Goal: Task Accomplishment & Management: Use online tool/utility

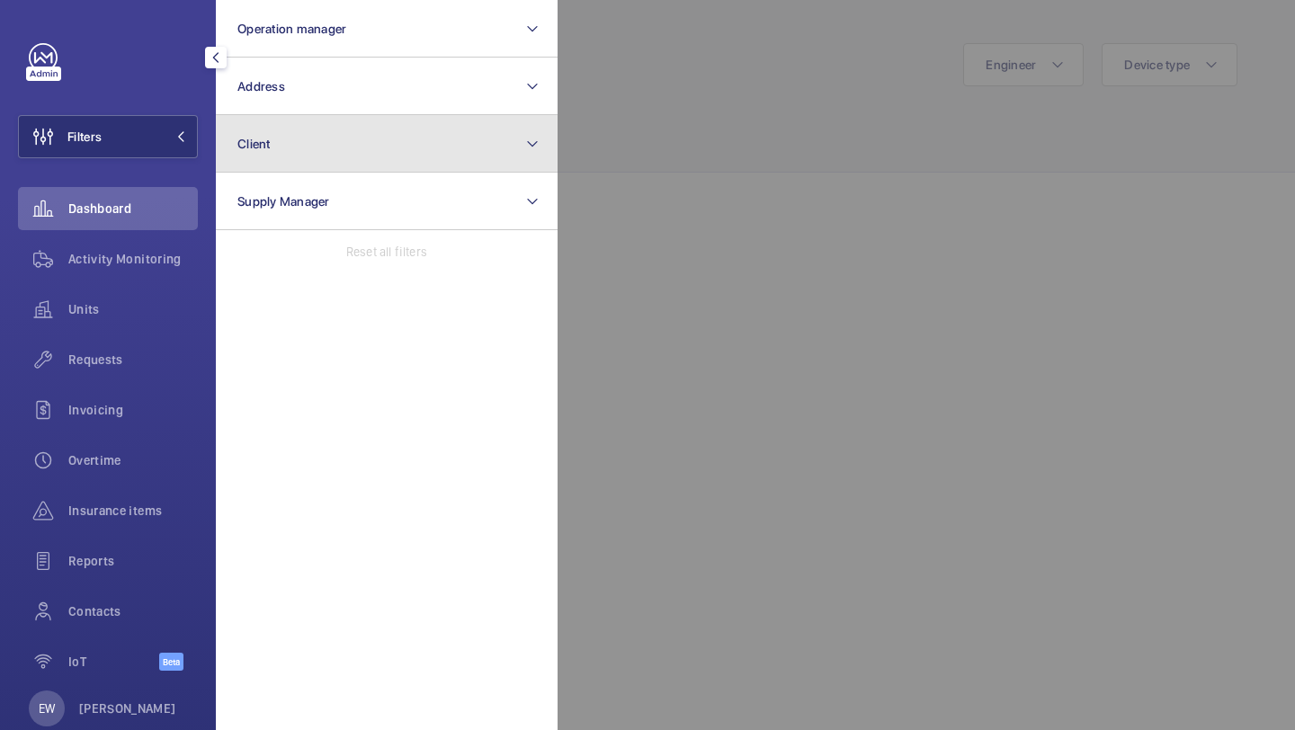
click at [271, 123] on button "Client" at bounding box center [387, 144] width 342 height 58
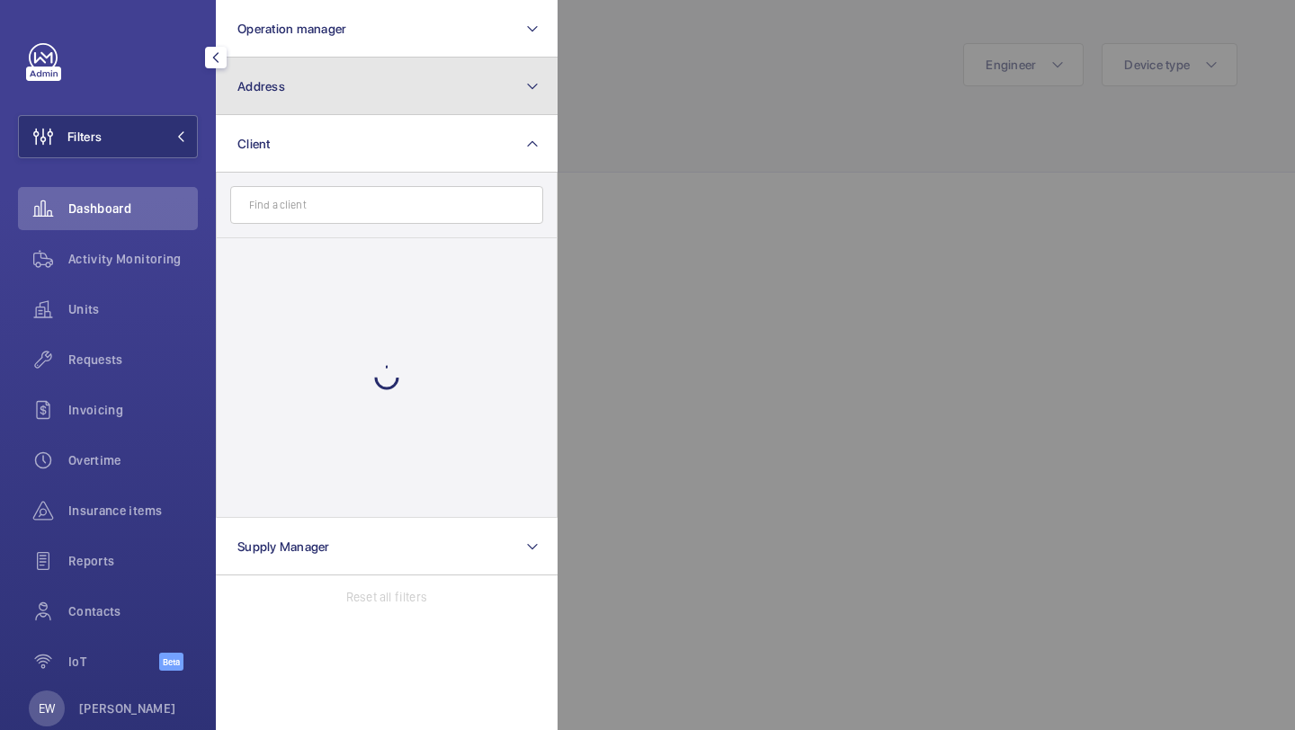
click at [271, 106] on button "Address" at bounding box center [387, 87] width 342 height 58
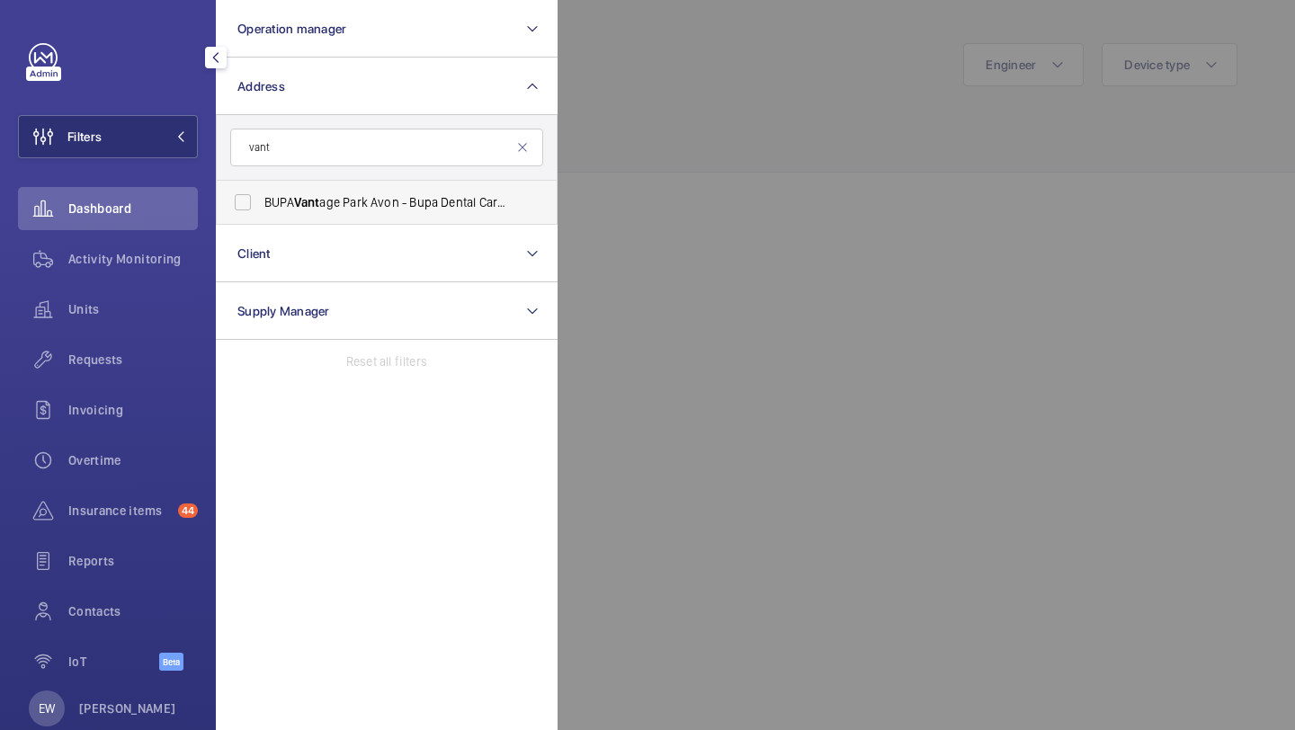
type input "vant"
click at [281, 183] on label "BUPA Vant age Park Avon - Bupa Dental Care Support [GEOGRAPHIC_DATA]" at bounding box center [373, 202] width 313 height 43
click at [261, 184] on input "BUPA Vant age Park Avon - Bupa Dental Care Support [GEOGRAPHIC_DATA]" at bounding box center [243, 202] width 36 height 36
checkbox input "true"
click at [135, 357] on span "Requests" at bounding box center [132, 360] width 129 height 18
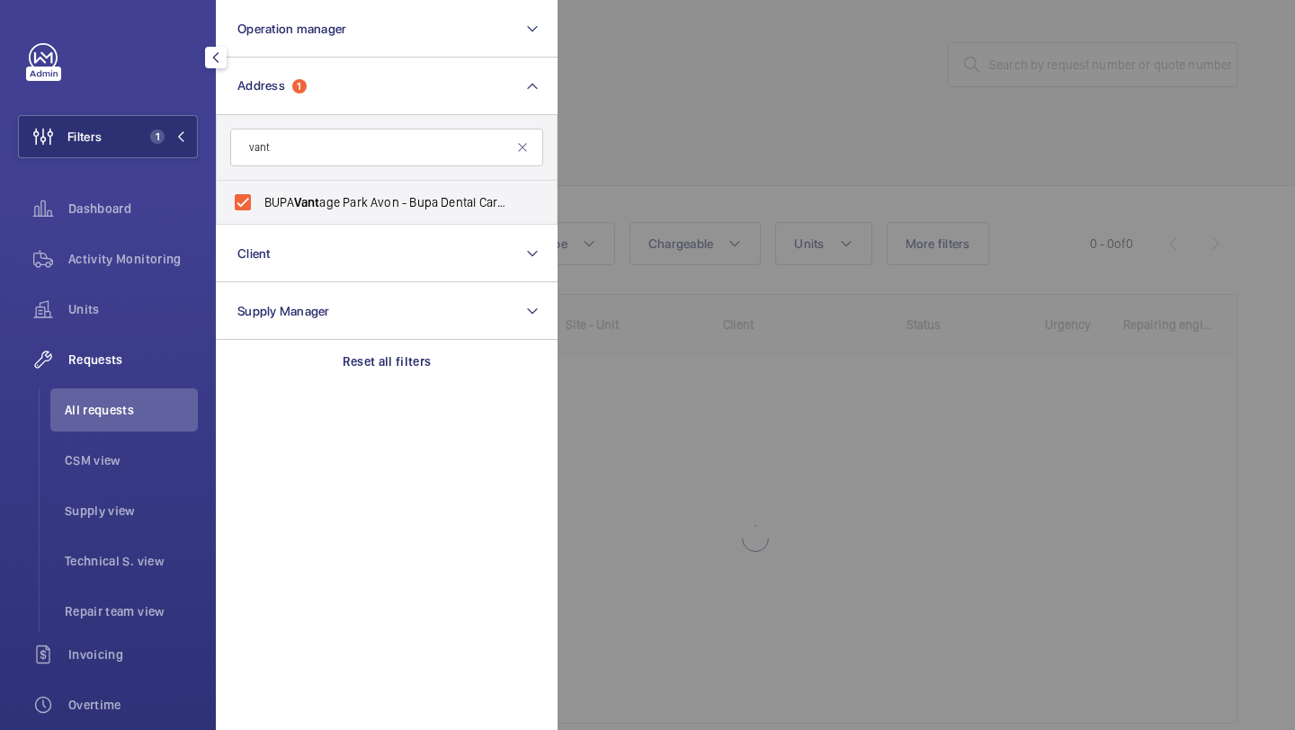
click at [719, 53] on div at bounding box center [1204, 365] width 1295 height 730
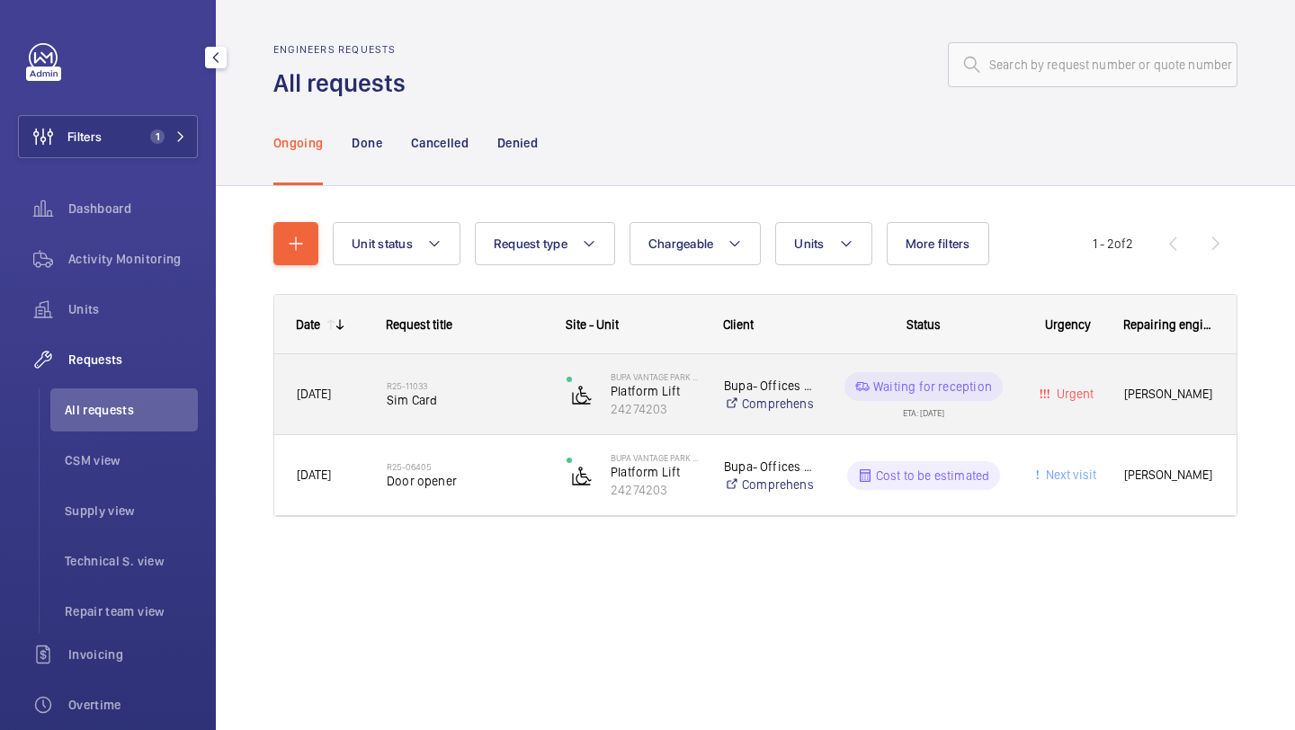
click at [491, 394] on span "Sim Card" at bounding box center [465, 400] width 156 height 18
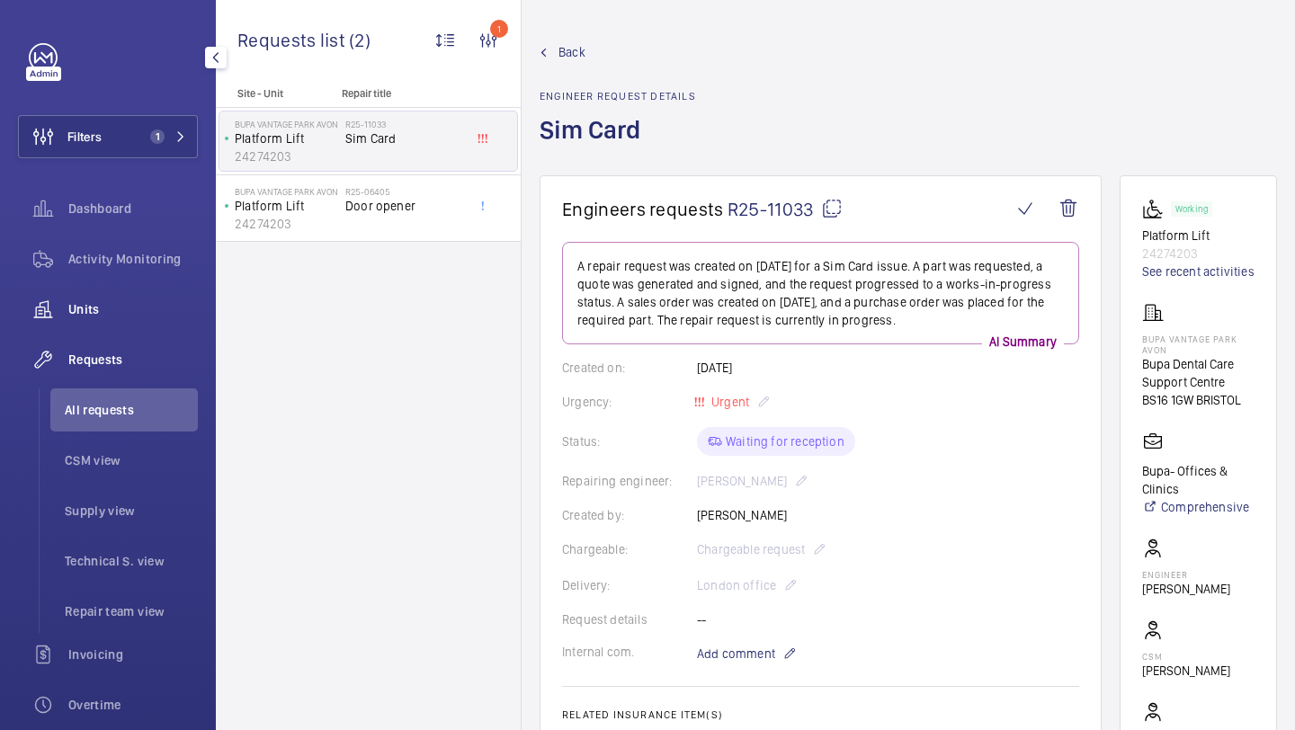
click at [190, 307] on span "Units" at bounding box center [132, 309] width 129 height 18
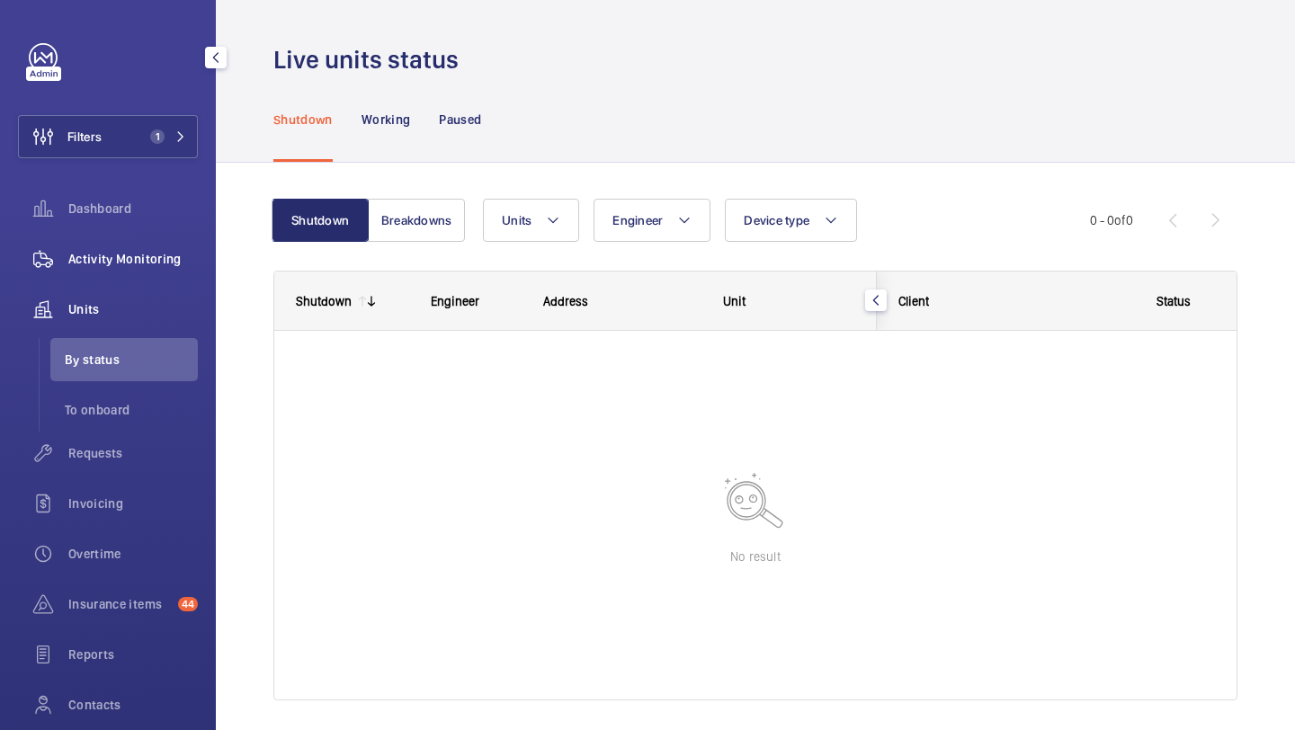
click at [177, 272] on div "Activity Monitoring" at bounding box center [108, 258] width 180 height 43
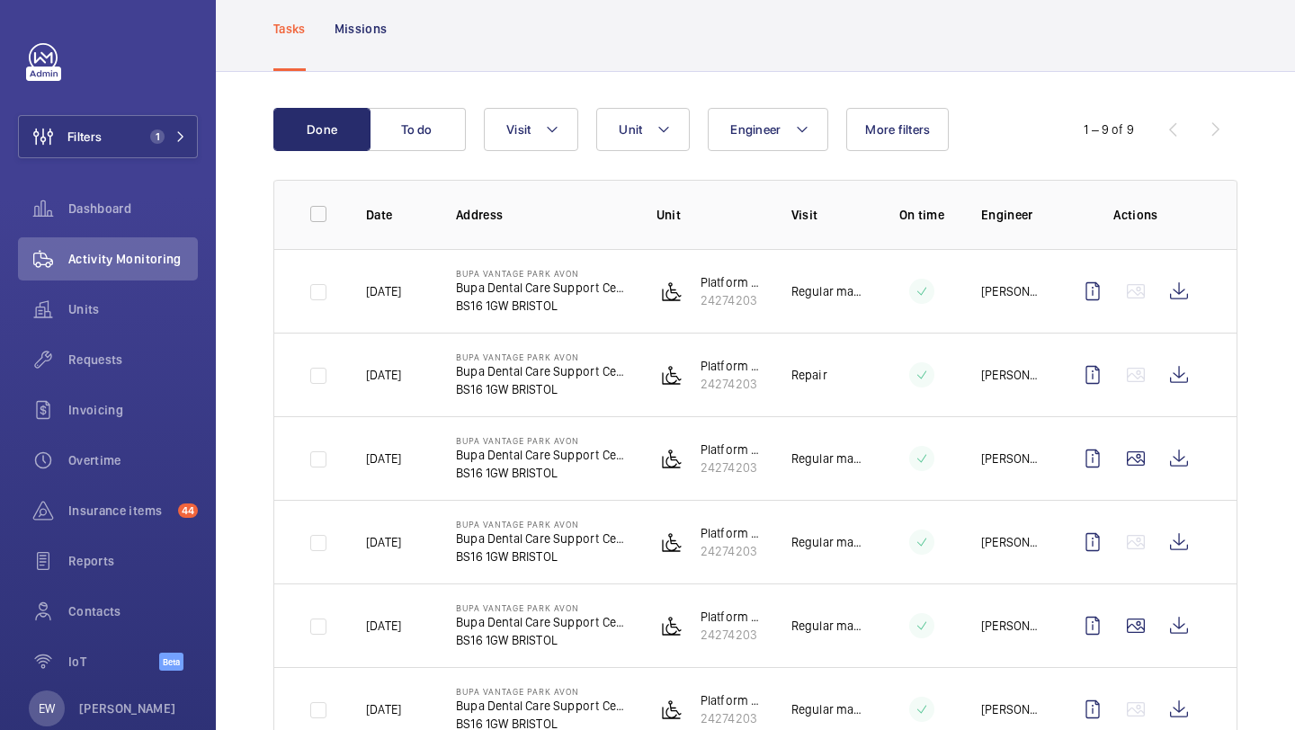
scroll to position [105, 0]
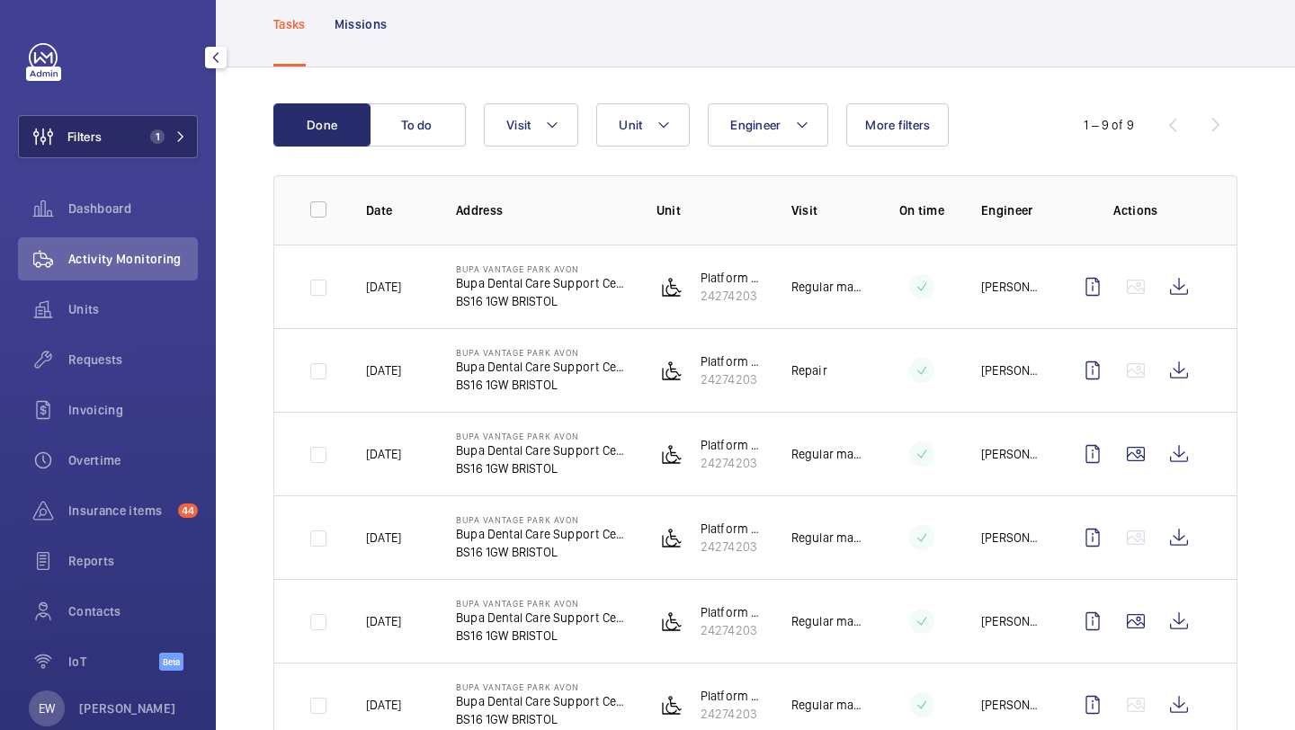
click at [185, 124] on button "Filters 1" at bounding box center [108, 136] width 180 height 43
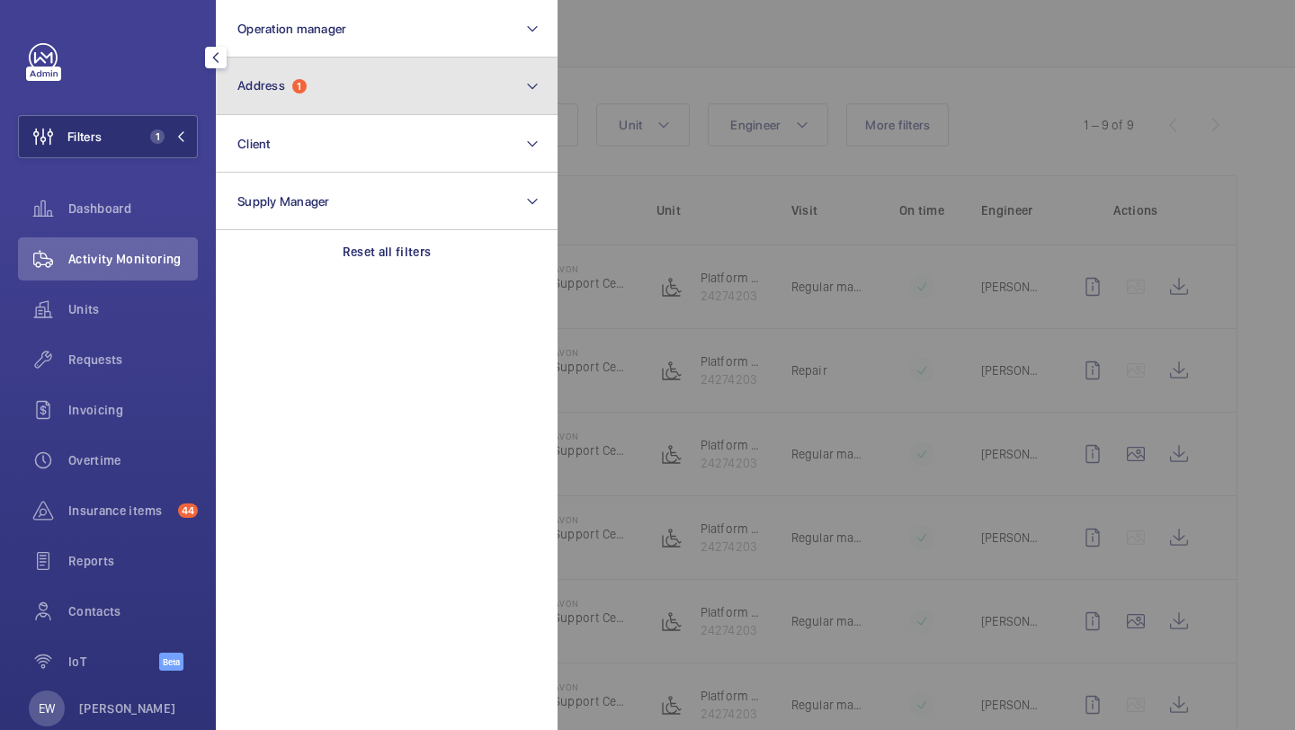
click at [263, 99] on button "Address 1" at bounding box center [387, 87] width 342 height 58
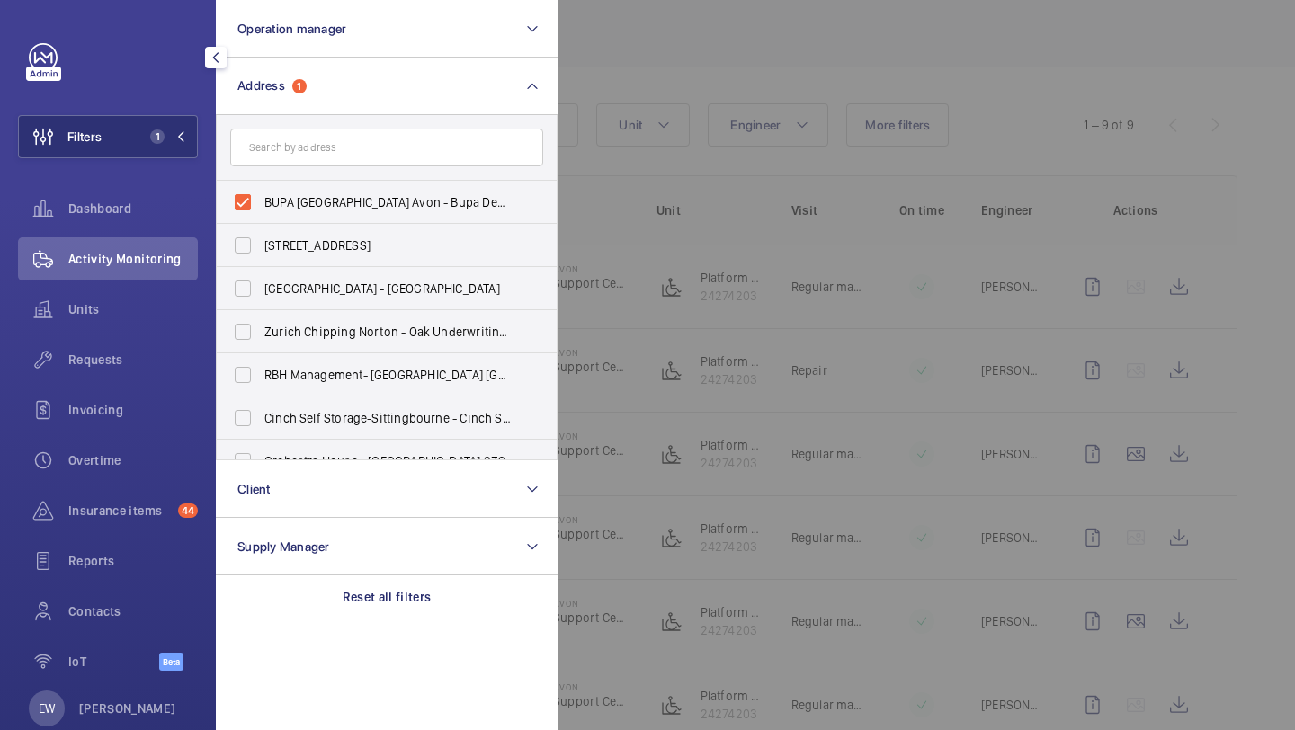
click at [696, 52] on div at bounding box center [1204, 365] width 1295 height 730
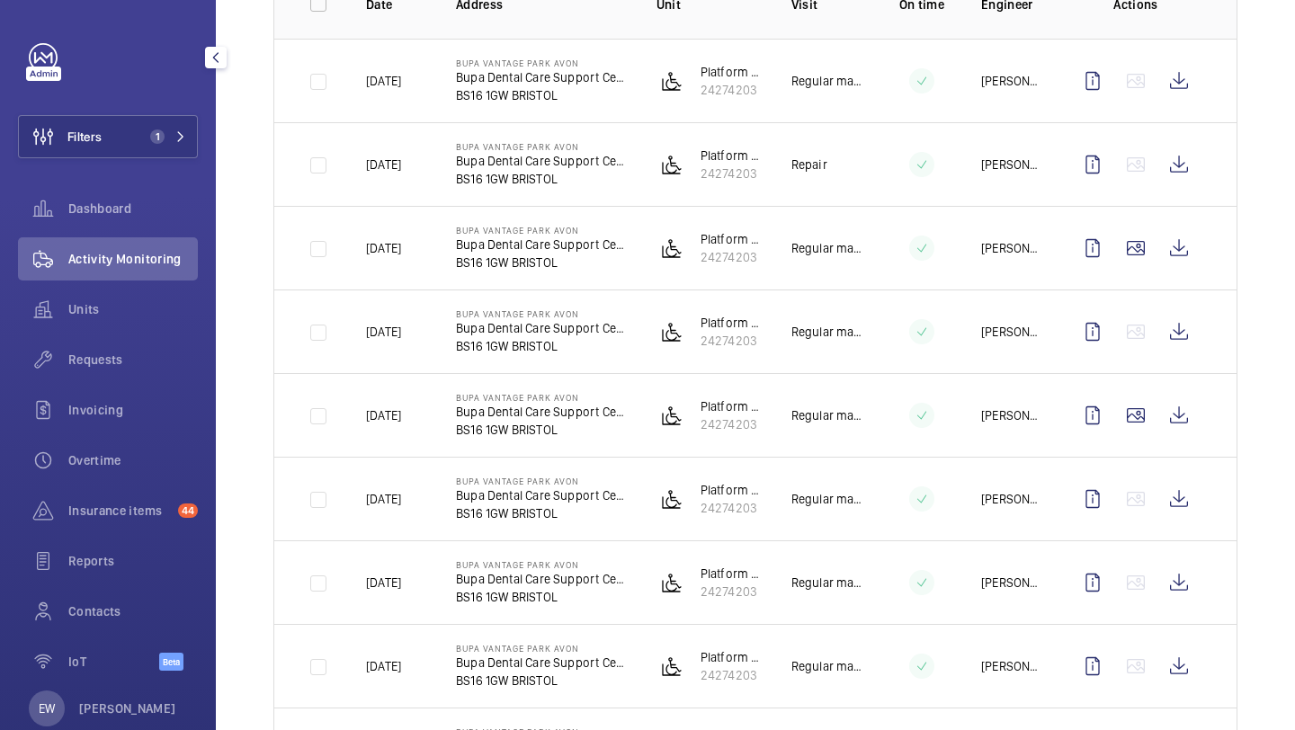
scroll to position [0, 0]
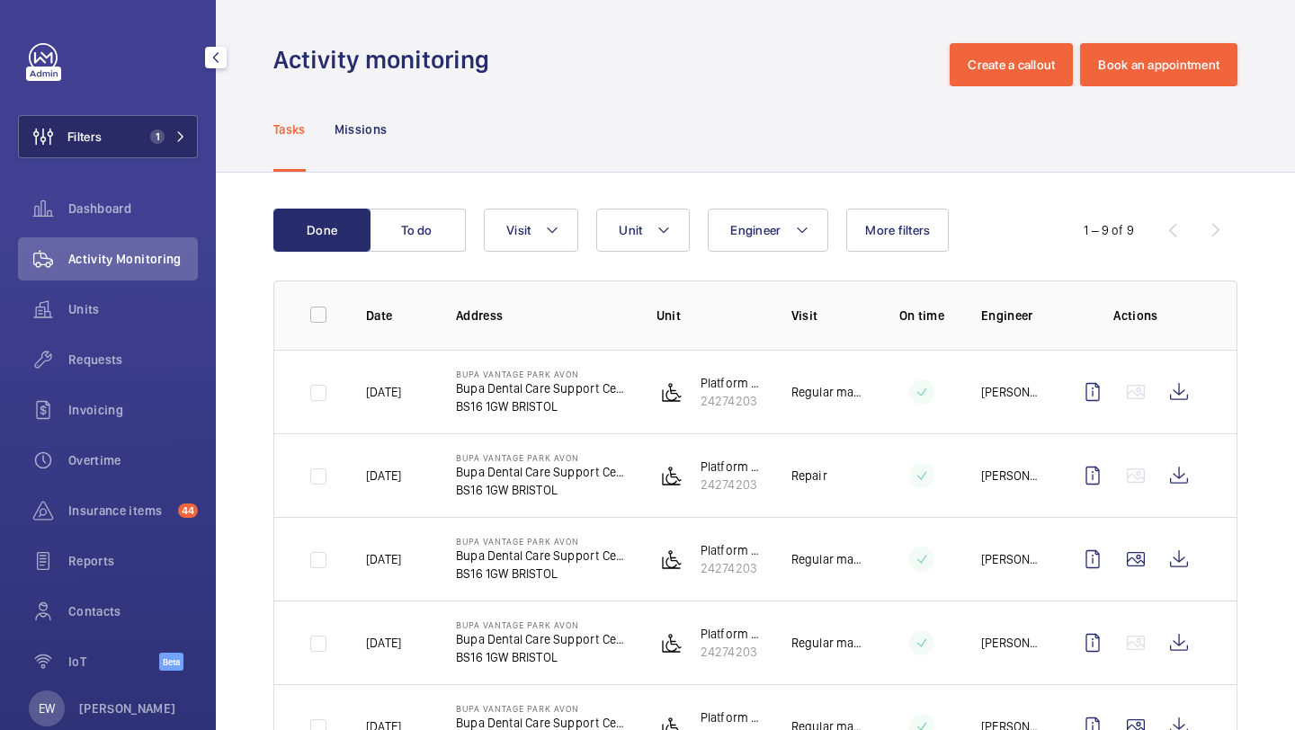
click at [173, 143] on span "1" at bounding box center [164, 136] width 43 height 14
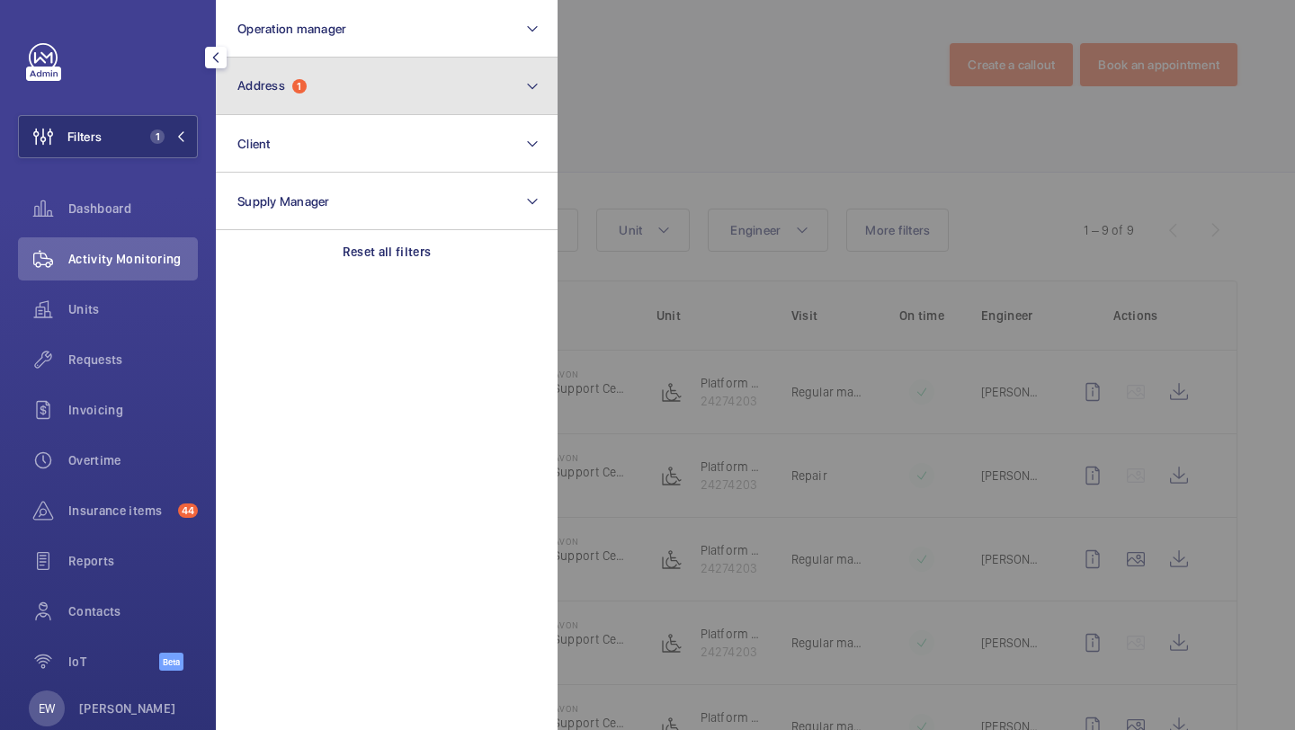
click at [268, 109] on button "Address 1" at bounding box center [387, 87] width 342 height 58
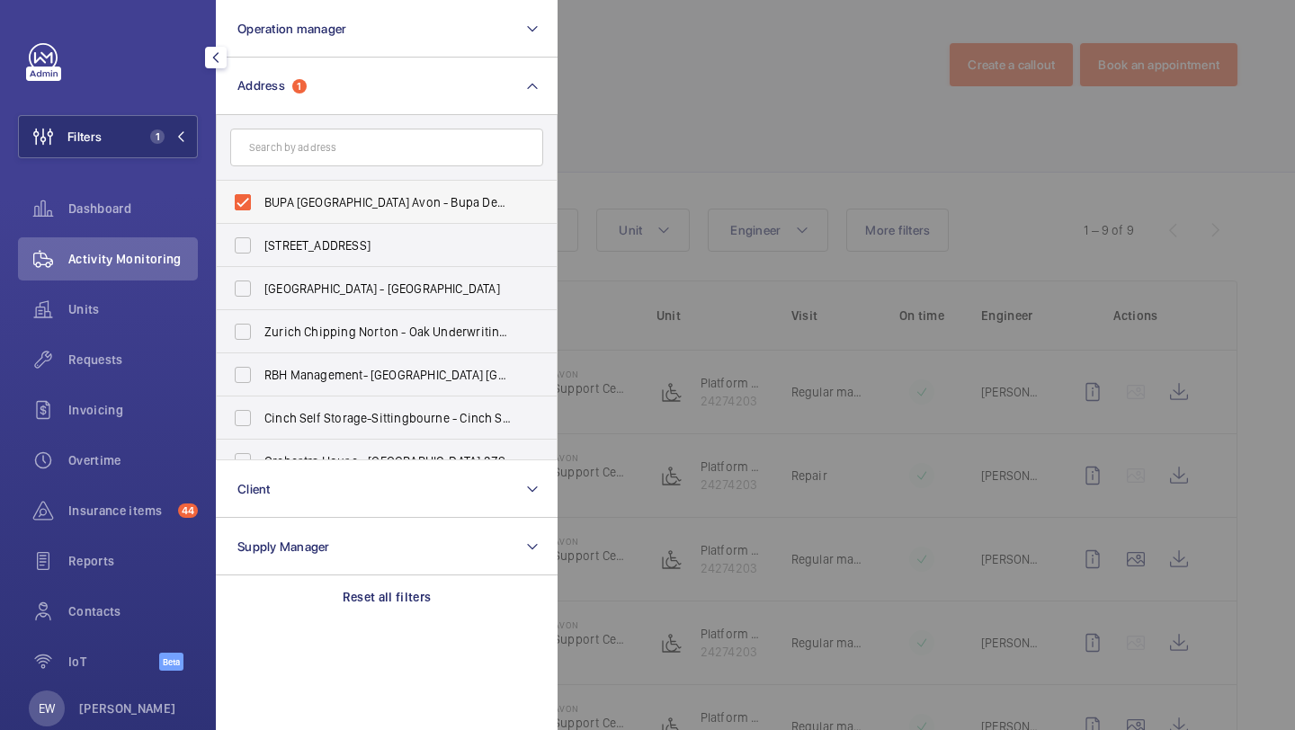
click at [275, 188] on label "BUPA [GEOGRAPHIC_DATA] Avon - Bupa Dental Care Support [GEOGRAPHIC_DATA]" at bounding box center [373, 202] width 313 height 43
click at [261, 188] on input "BUPA [GEOGRAPHIC_DATA] Avon - Bupa Dental Care Support [GEOGRAPHIC_DATA]" at bounding box center [243, 202] width 36 height 36
checkbox input "false"
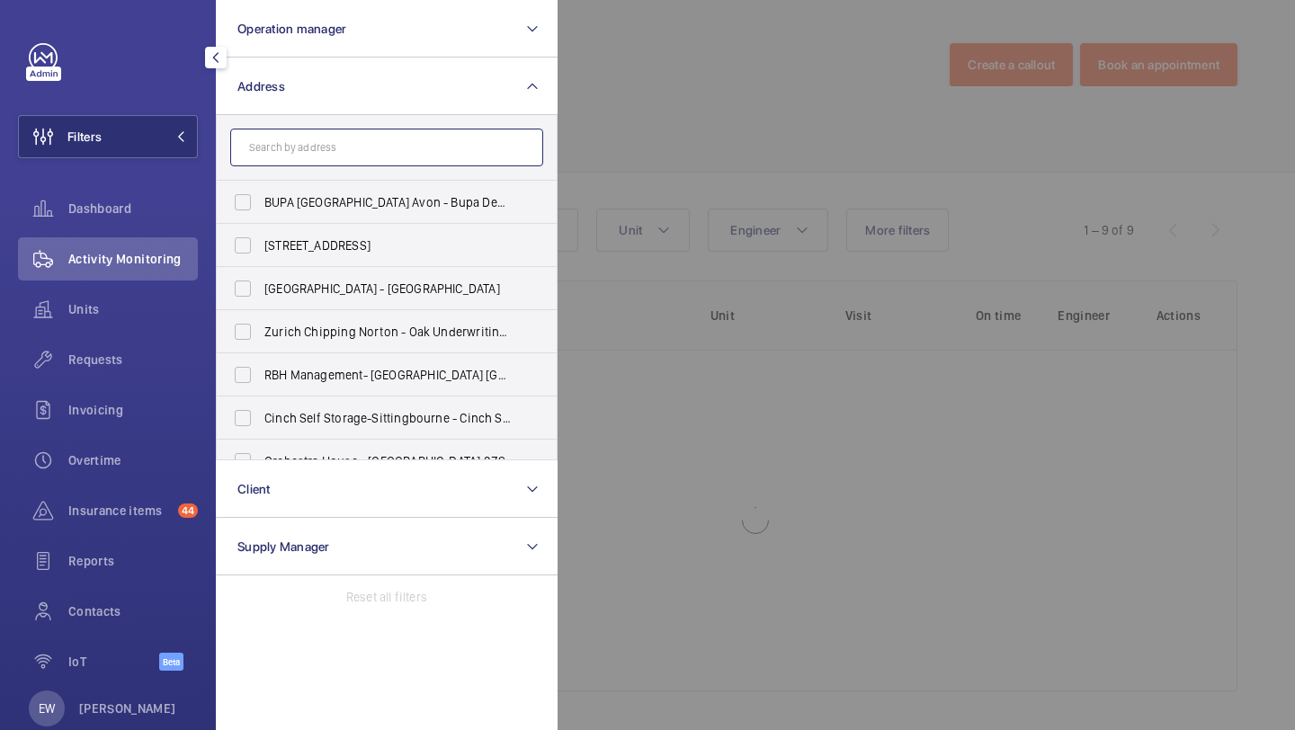
click at [289, 139] on input "text" at bounding box center [386, 148] width 313 height 38
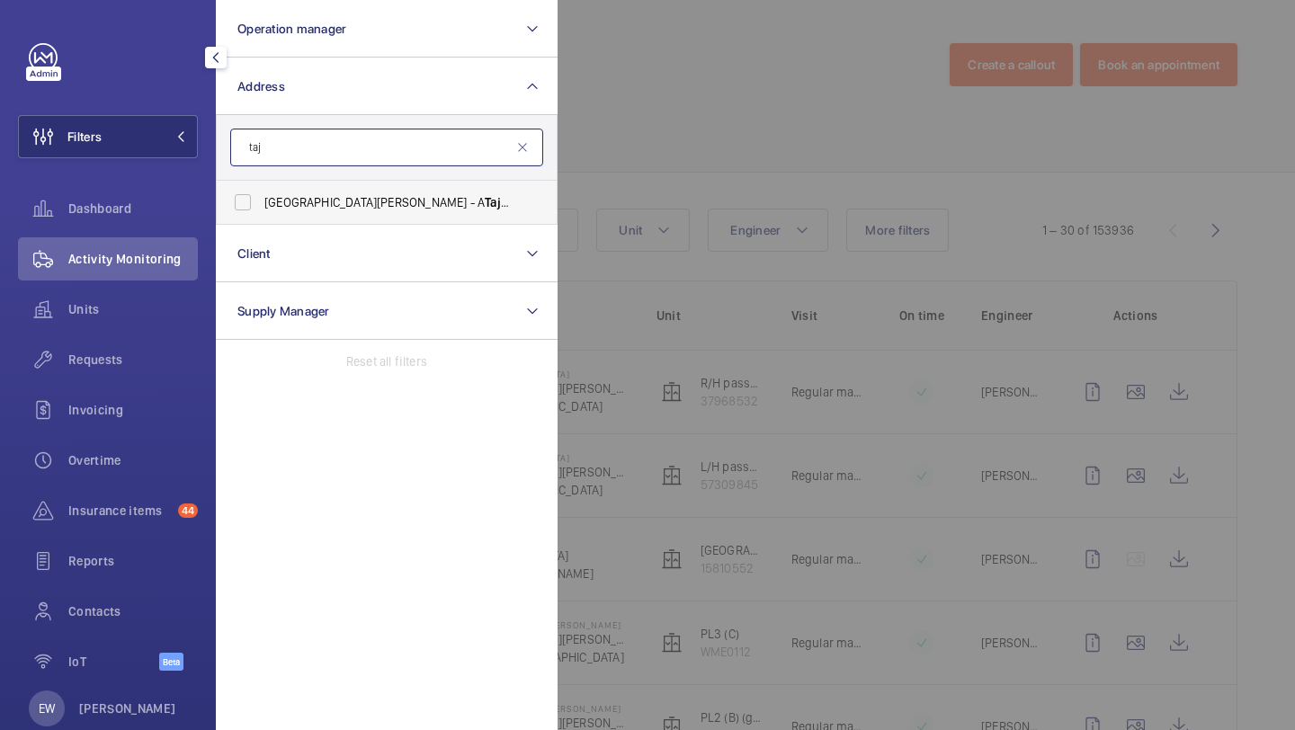
type input "taj"
click at [323, 191] on label "[GEOGRAPHIC_DATA][PERSON_NAME] - A [GEOGRAPHIC_DATA]" at bounding box center [373, 202] width 313 height 43
click at [261, 191] on input "[GEOGRAPHIC_DATA][PERSON_NAME] - A [GEOGRAPHIC_DATA]" at bounding box center [243, 202] width 36 height 36
checkbox input "true"
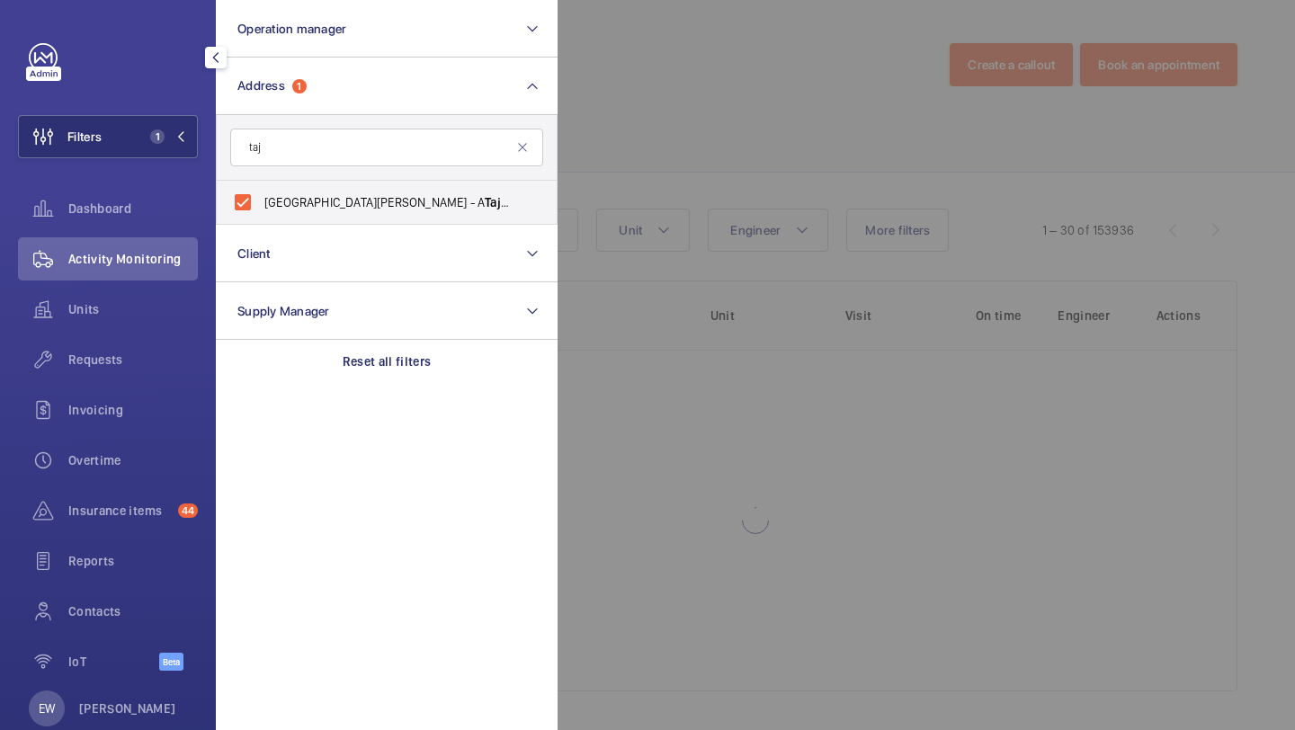
click at [676, 88] on div at bounding box center [1204, 365] width 1295 height 730
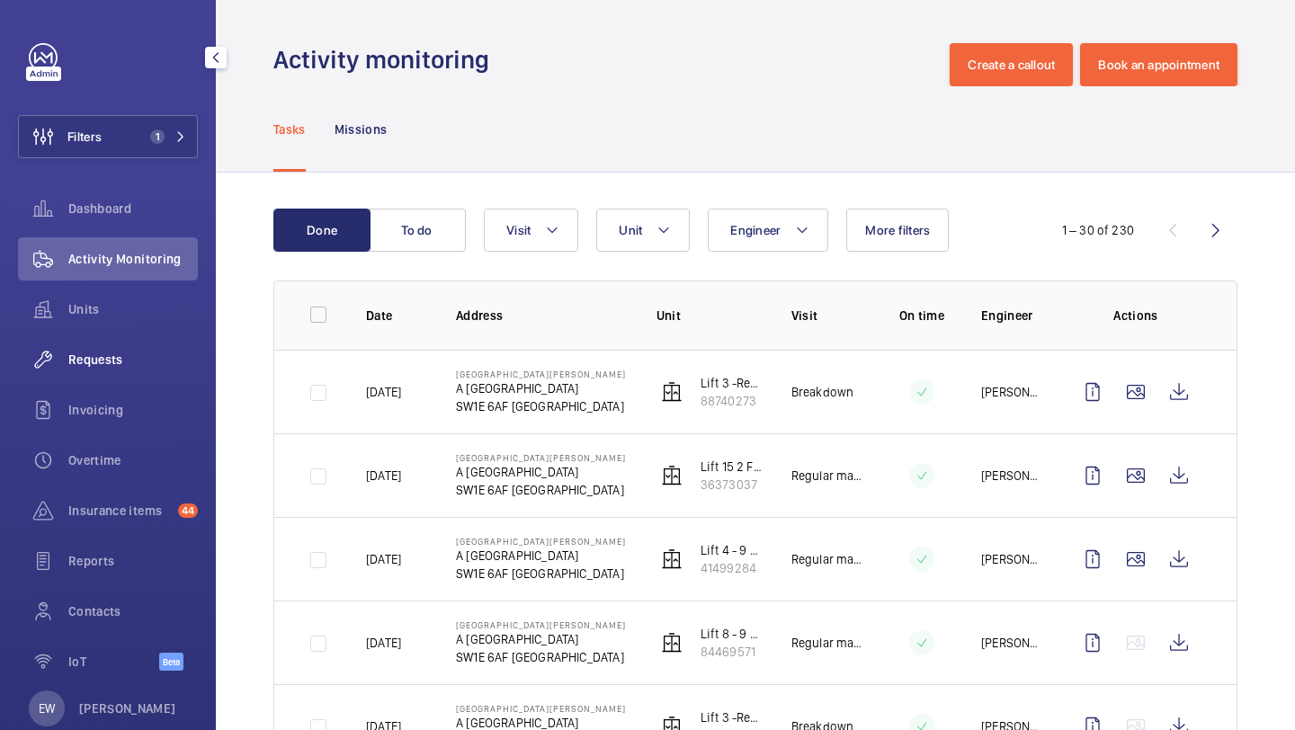
click at [165, 375] on div "Requests" at bounding box center [108, 359] width 180 height 43
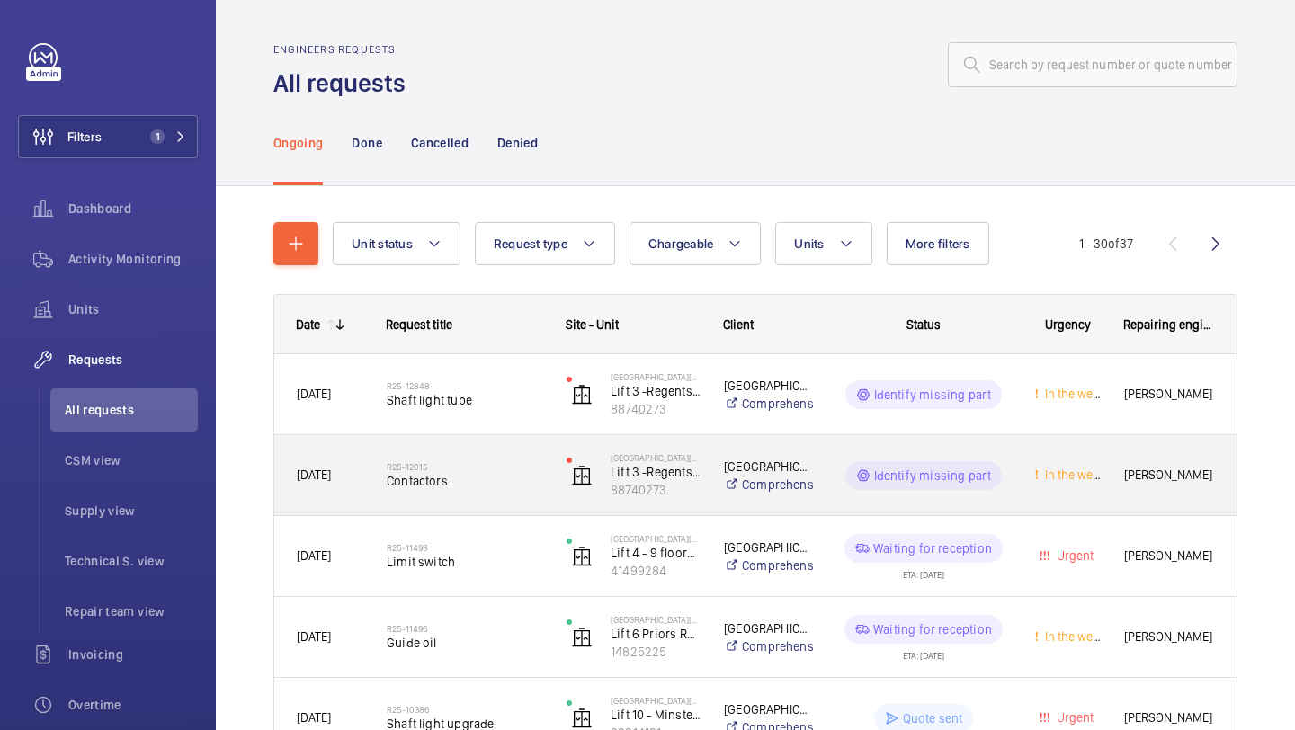
click at [481, 456] on div "R25-12015 Contactors" at bounding box center [465, 476] width 156 height 52
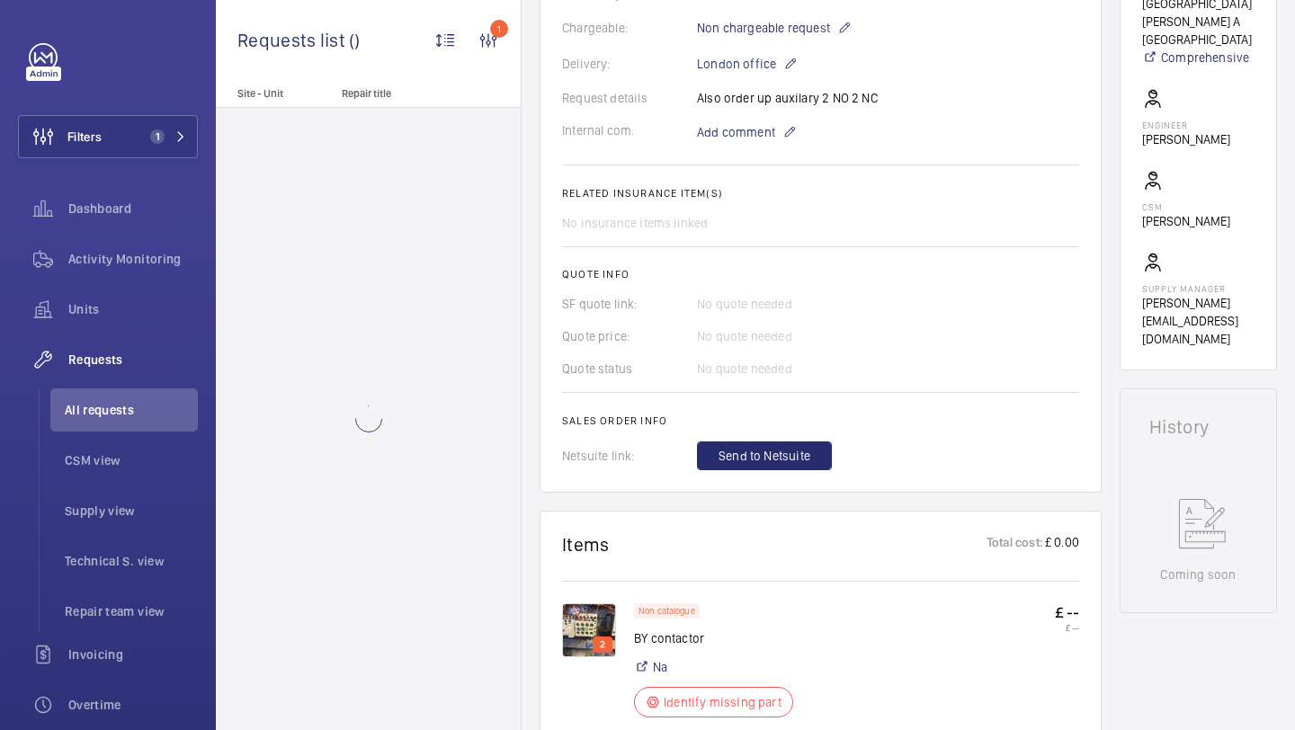
scroll to position [752, 0]
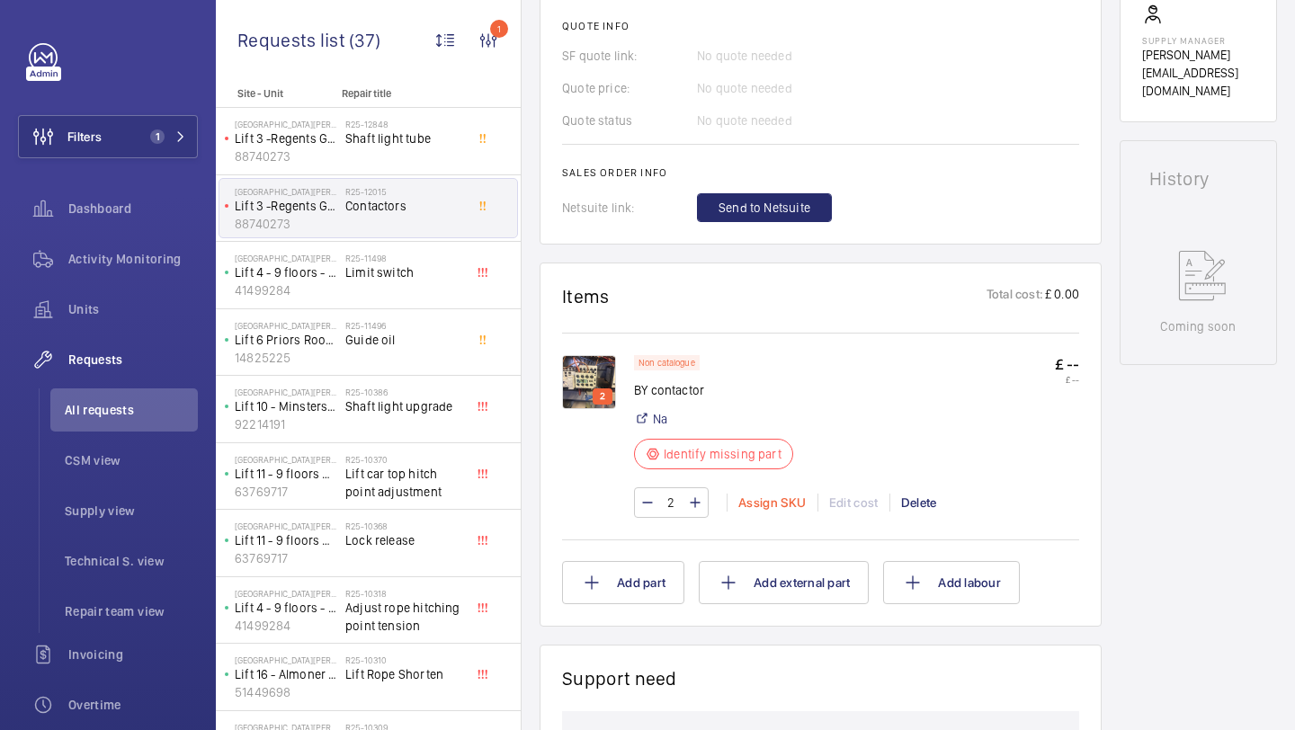
click at [771, 503] on div "Assign SKU" at bounding box center [771, 503] width 91 height 18
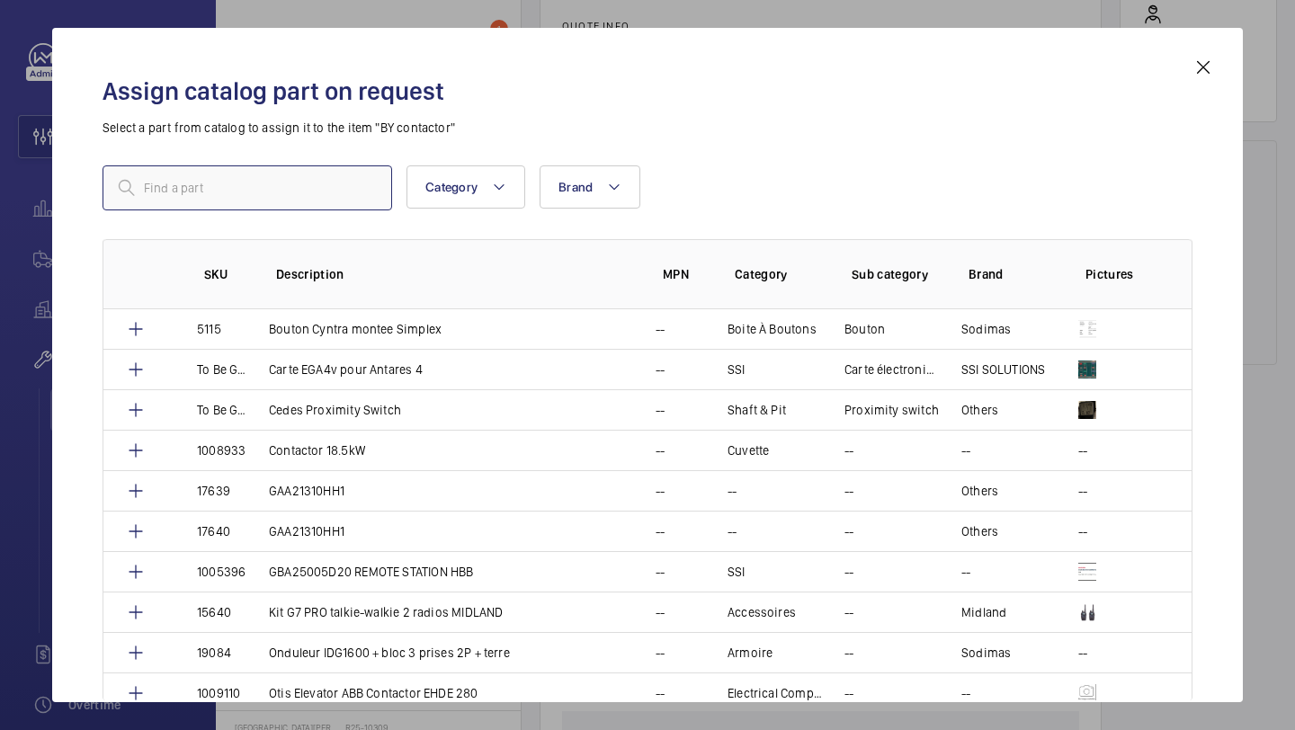
click at [322, 183] on input "text" at bounding box center [247, 187] width 290 height 45
paste input "3RH2140-1BB40"
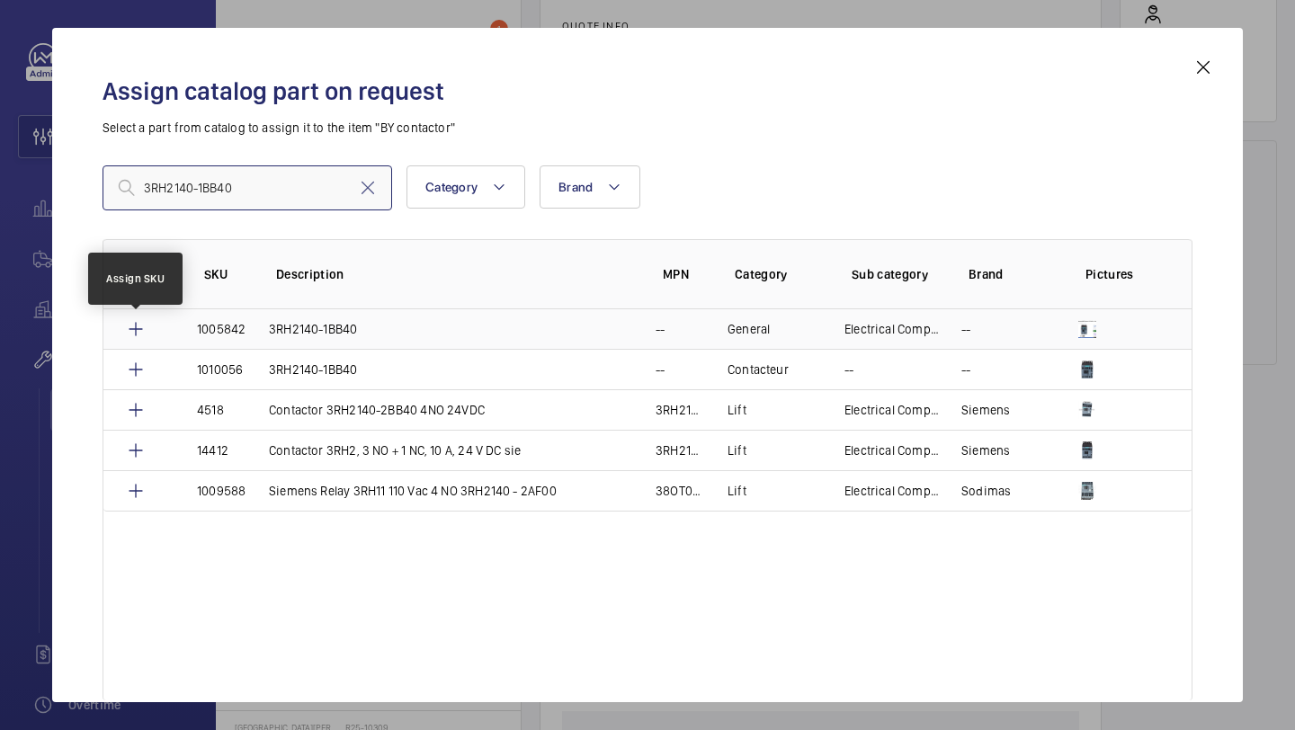
type input "3RH2140-1BB40"
click at [137, 325] on mat-icon at bounding box center [136, 329] width 22 height 22
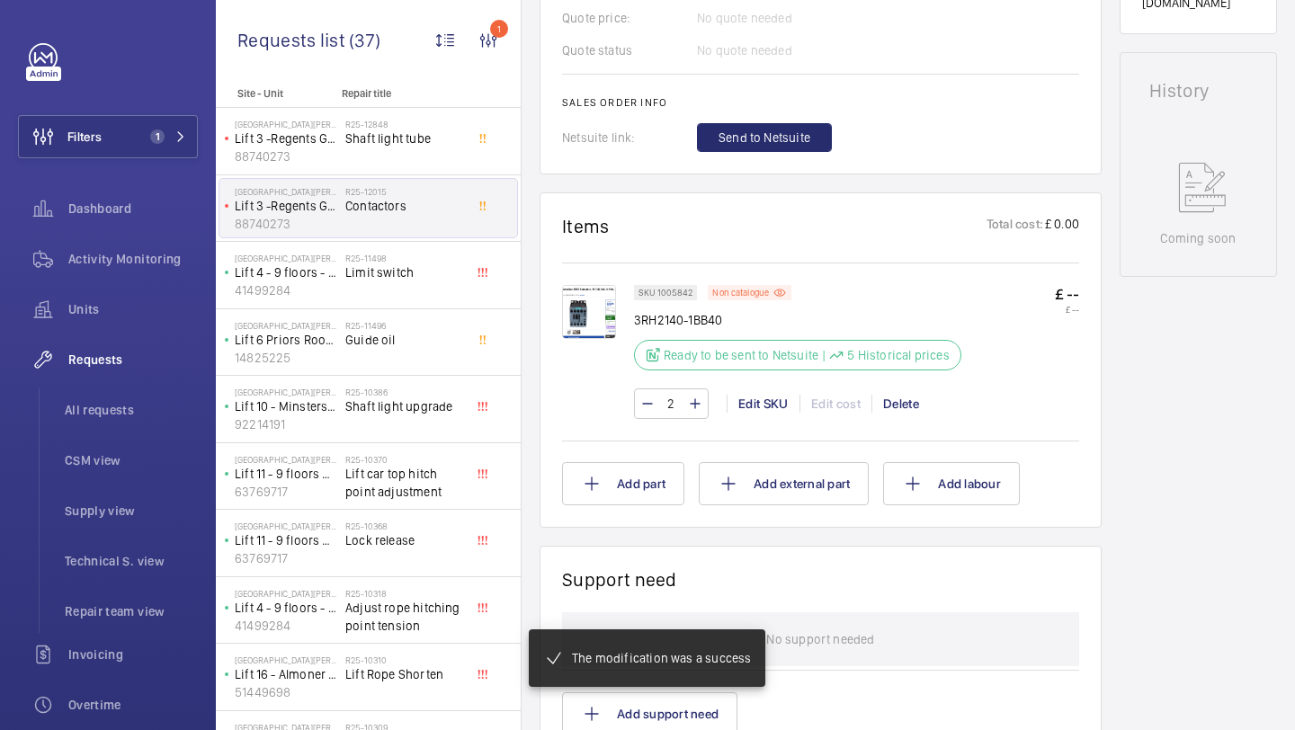
scroll to position [858, 0]
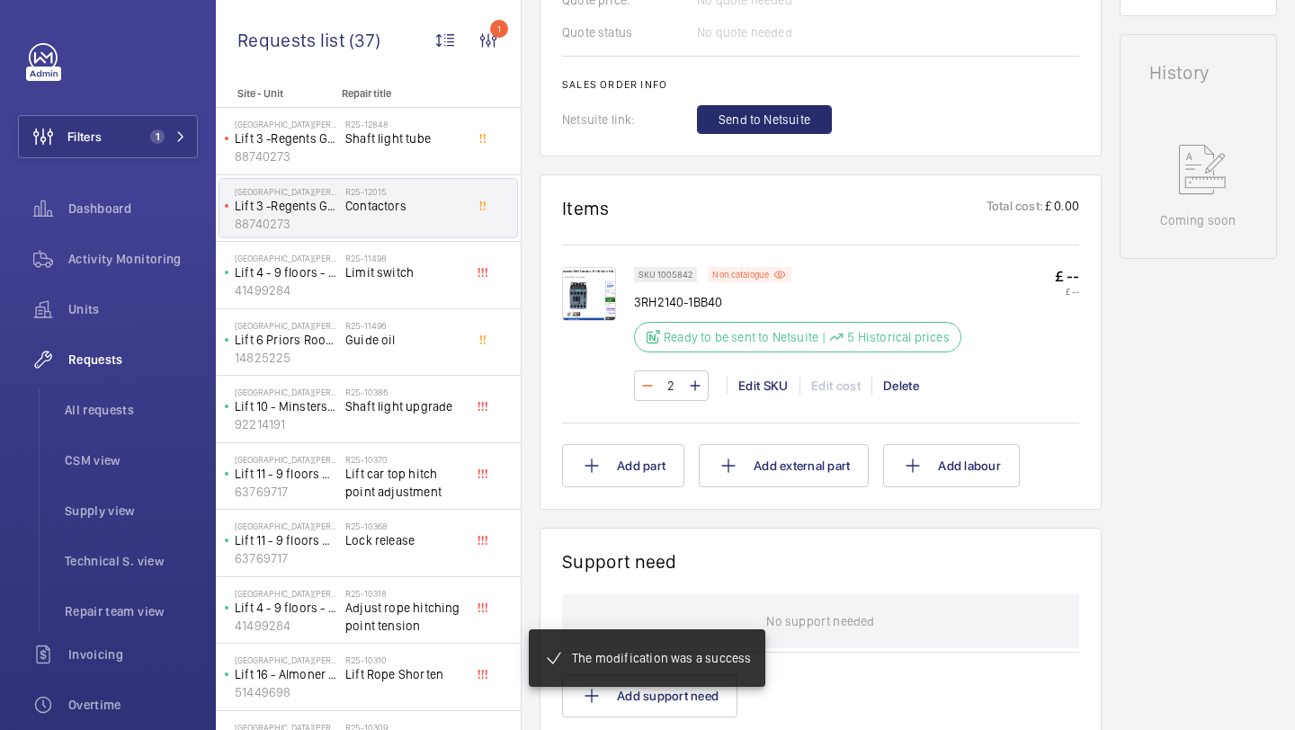
click at [654, 387] on mat-icon at bounding box center [647, 386] width 14 height 22
type input "1"
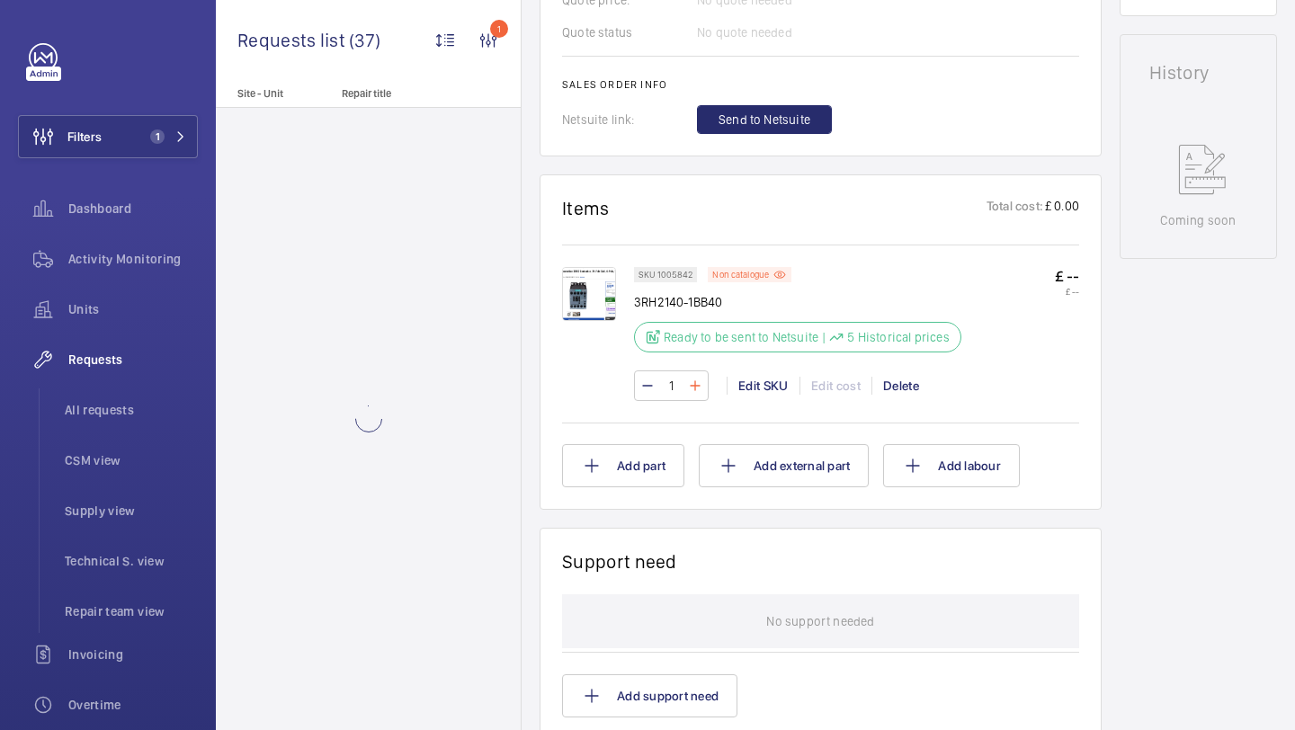
click at [695, 379] on mat-icon at bounding box center [695, 386] width 14 height 22
type input "2"
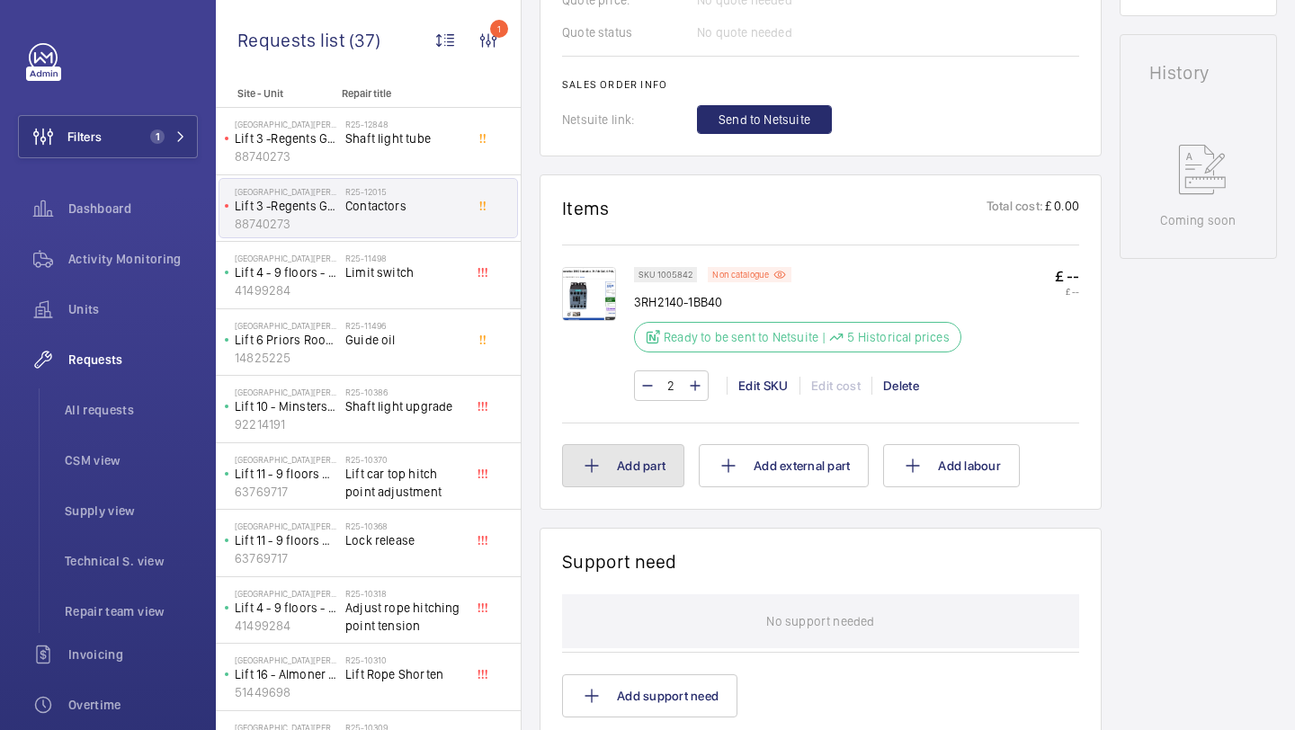
click at [651, 458] on button "Add part" at bounding box center [623, 465] width 122 height 43
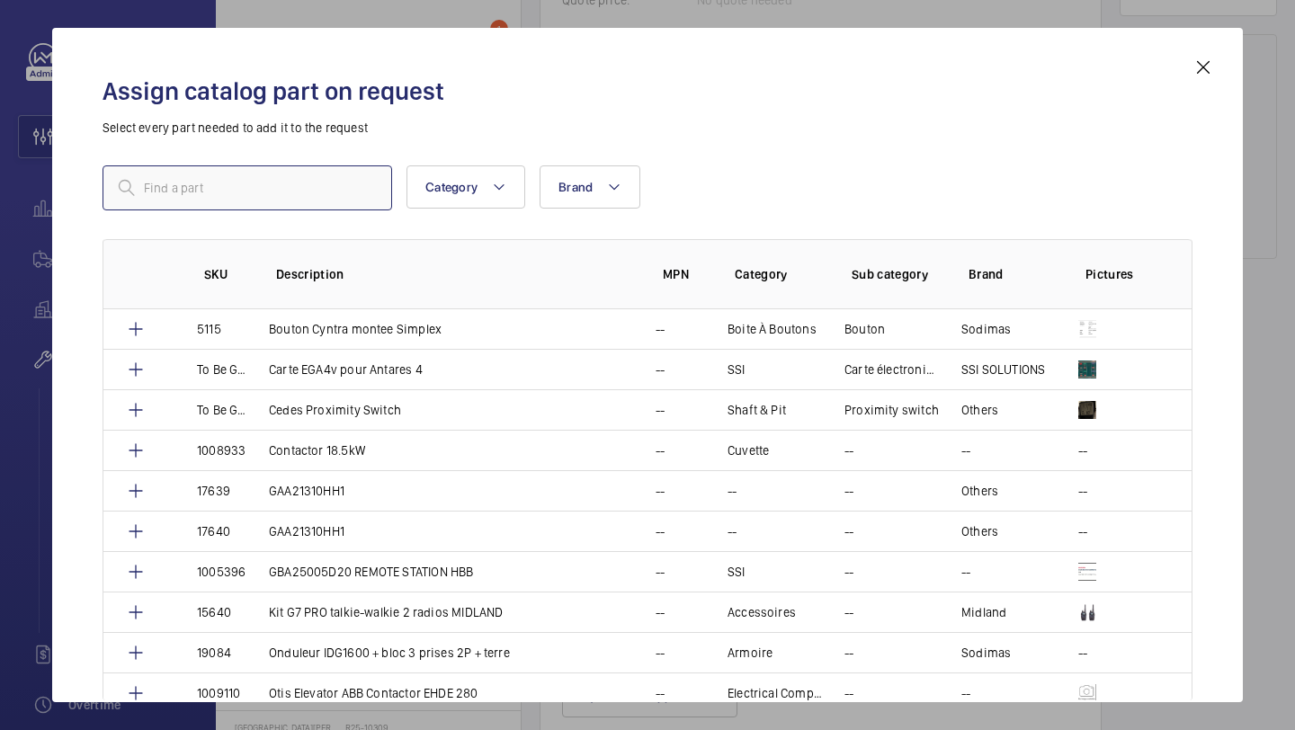
click at [317, 195] on input "text" at bounding box center [247, 187] width 290 height 45
paste input "3RH2911-1FA22"
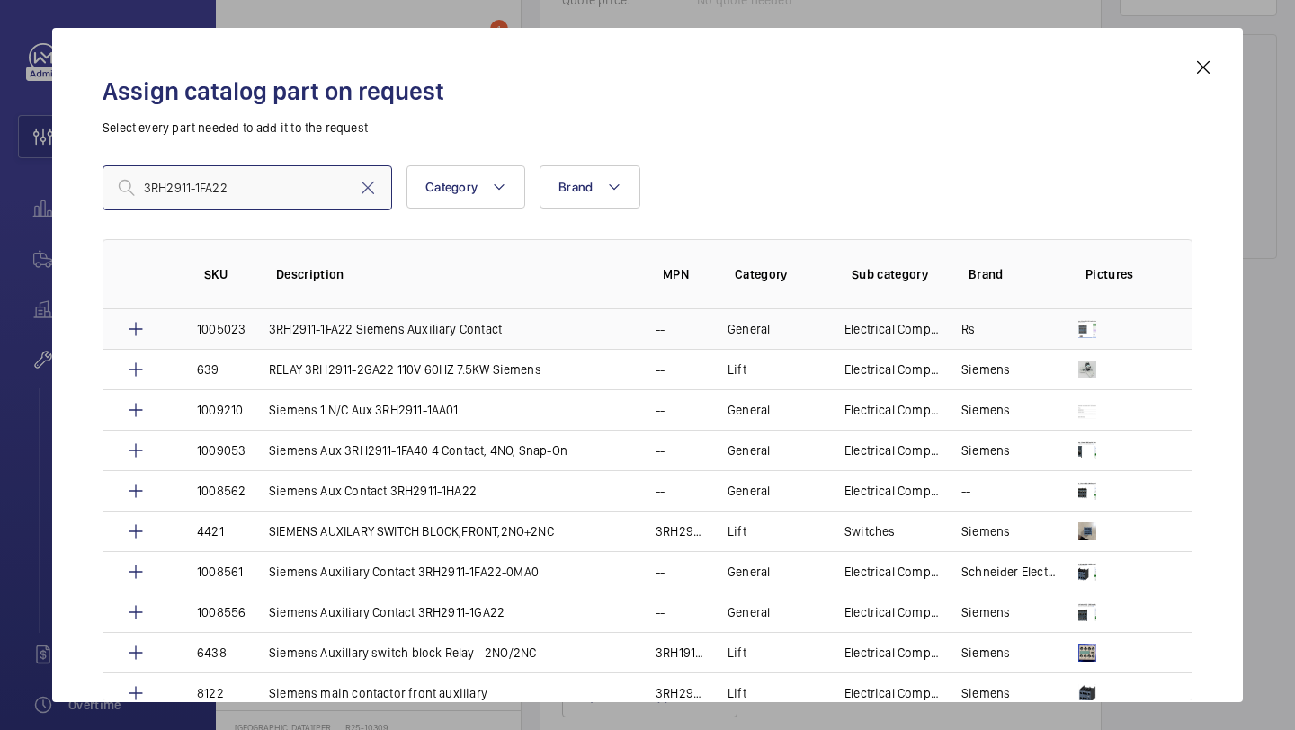
type input "3RH2911-1FA22"
click at [138, 333] on mat-icon at bounding box center [136, 329] width 22 height 22
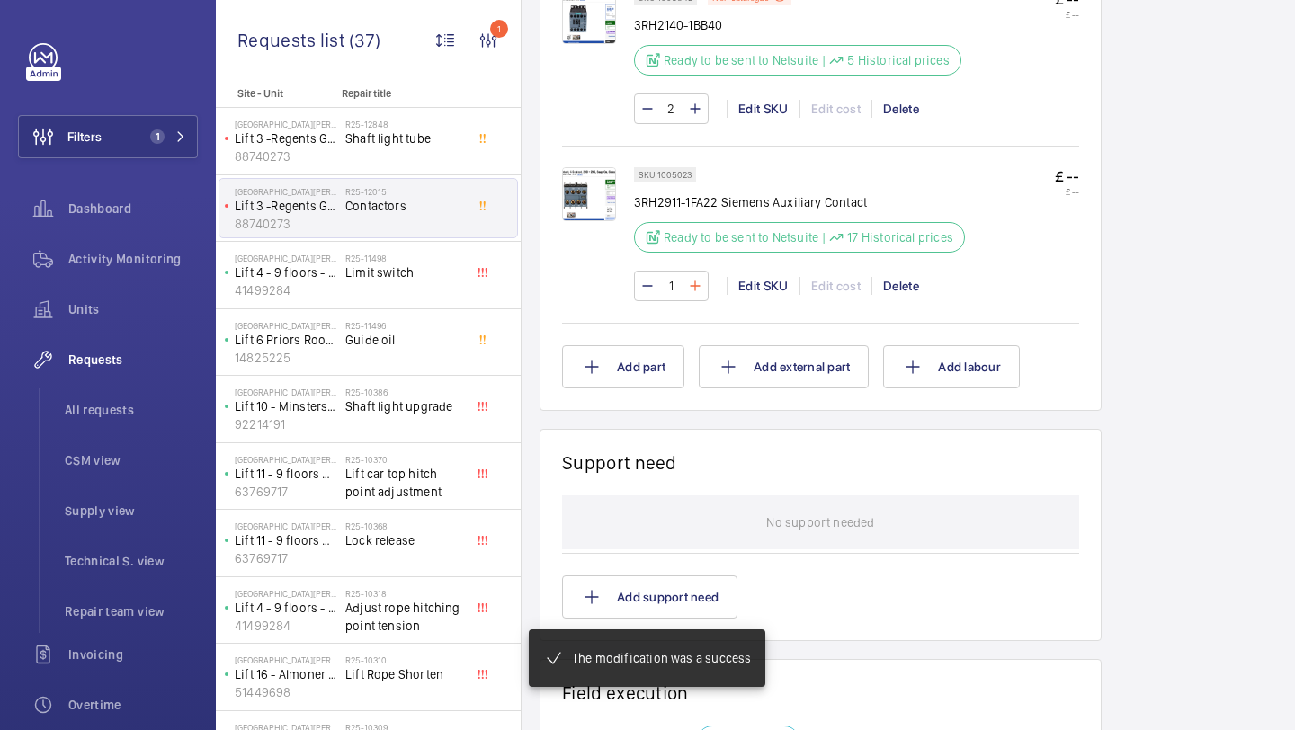
click at [693, 290] on mat-icon at bounding box center [695, 286] width 14 height 22
type input "2"
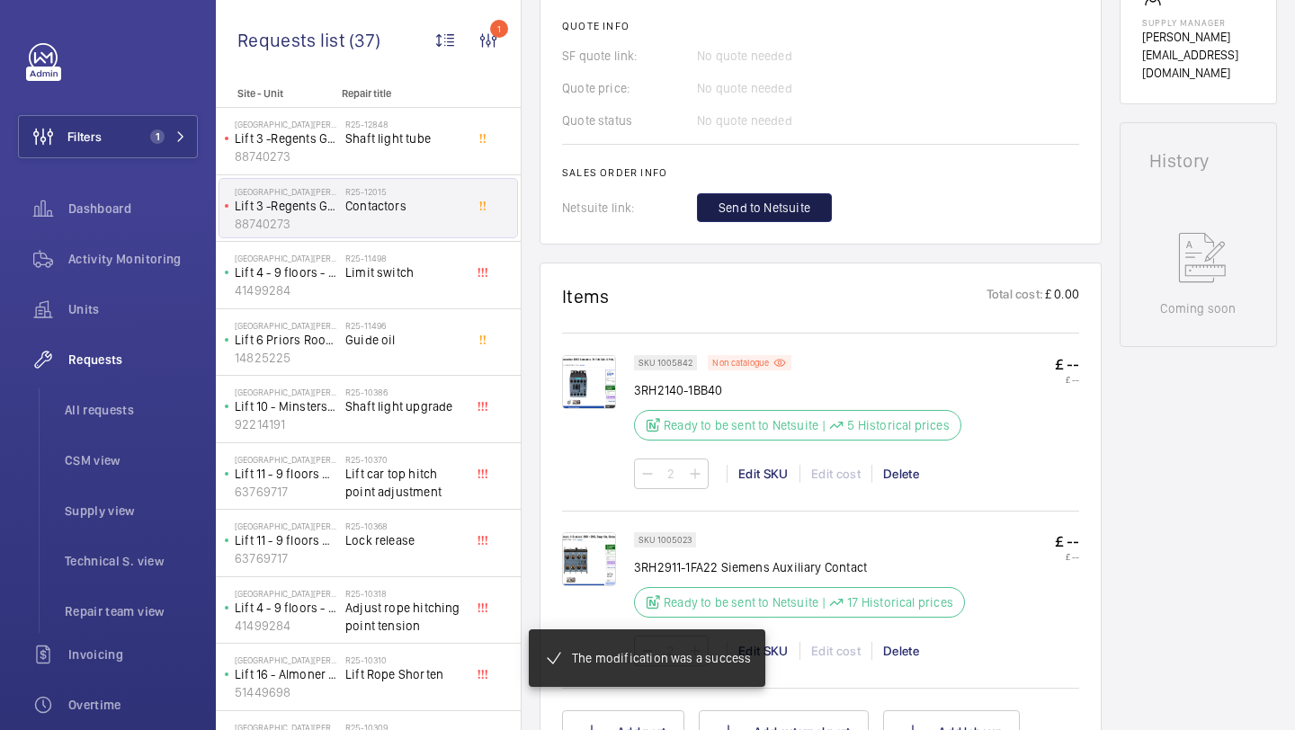
click at [763, 204] on span "Send to Netsuite" at bounding box center [764, 208] width 92 height 18
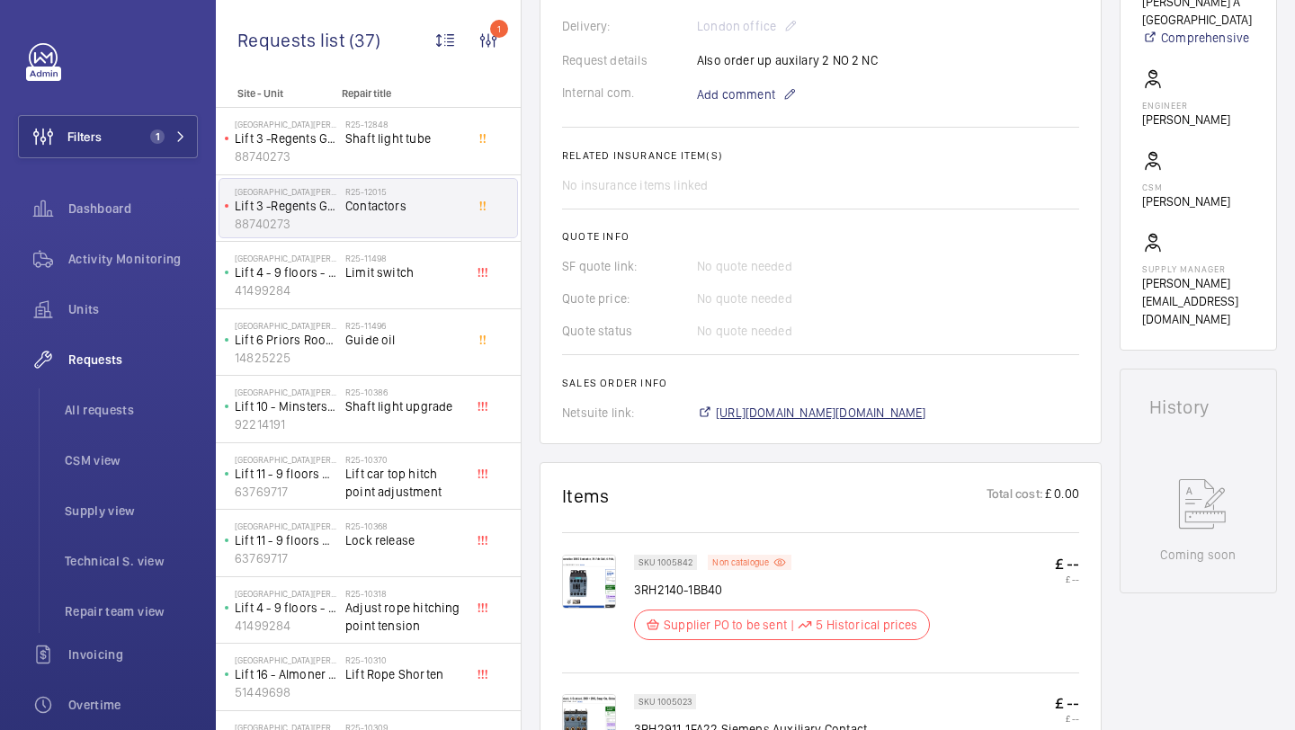
click at [751, 415] on span "[URL][DOMAIN_NAME][DOMAIN_NAME]" at bounding box center [821, 413] width 210 height 18
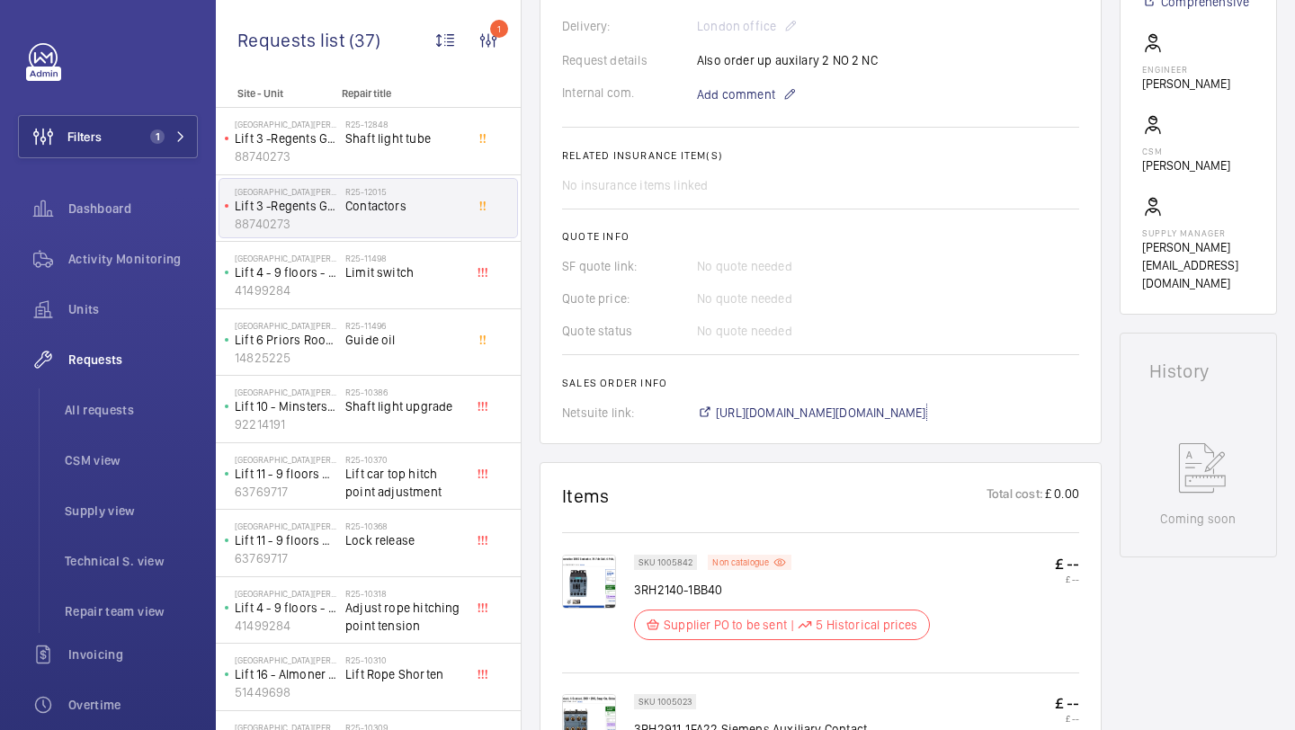
scroll to position [559, 0]
click at [151, 133] on span "1" at bounding box center [157, 136] width 14 height 14
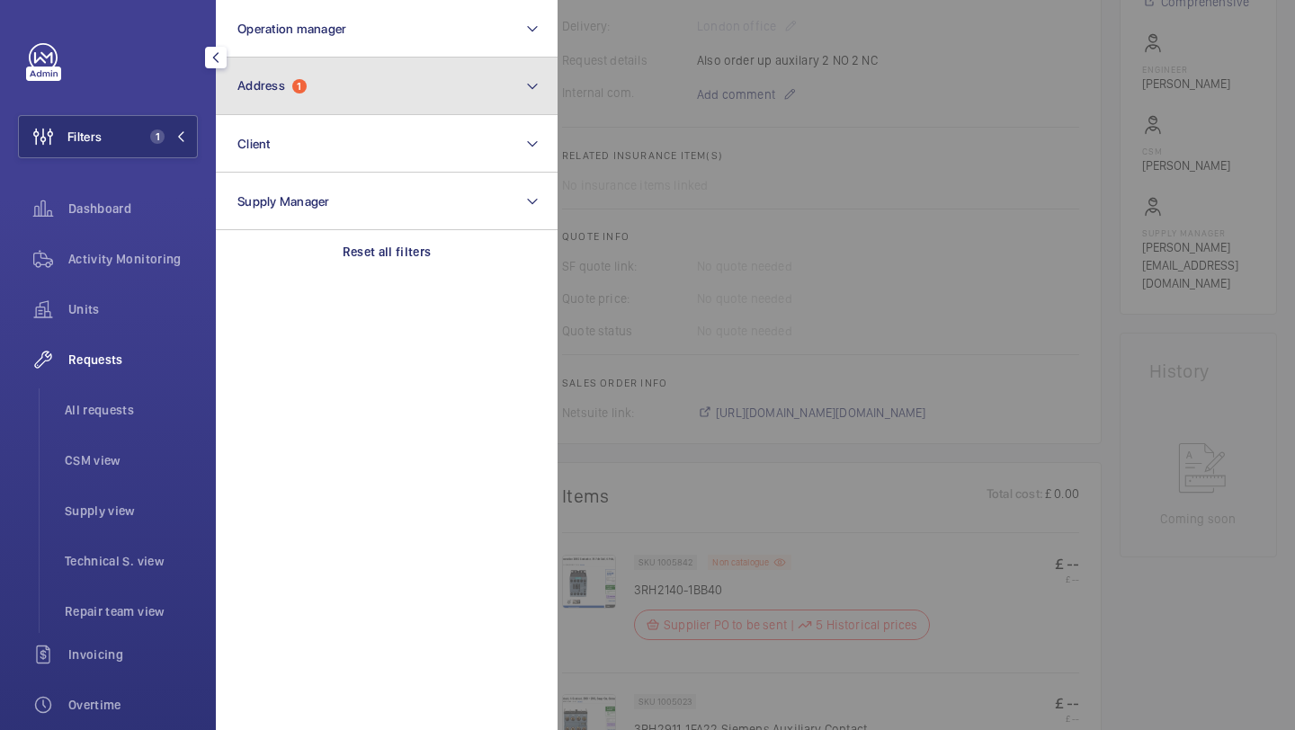
click at [276, 107] on button "Address 1" at bounding box center [387, 87] width 342 height 58
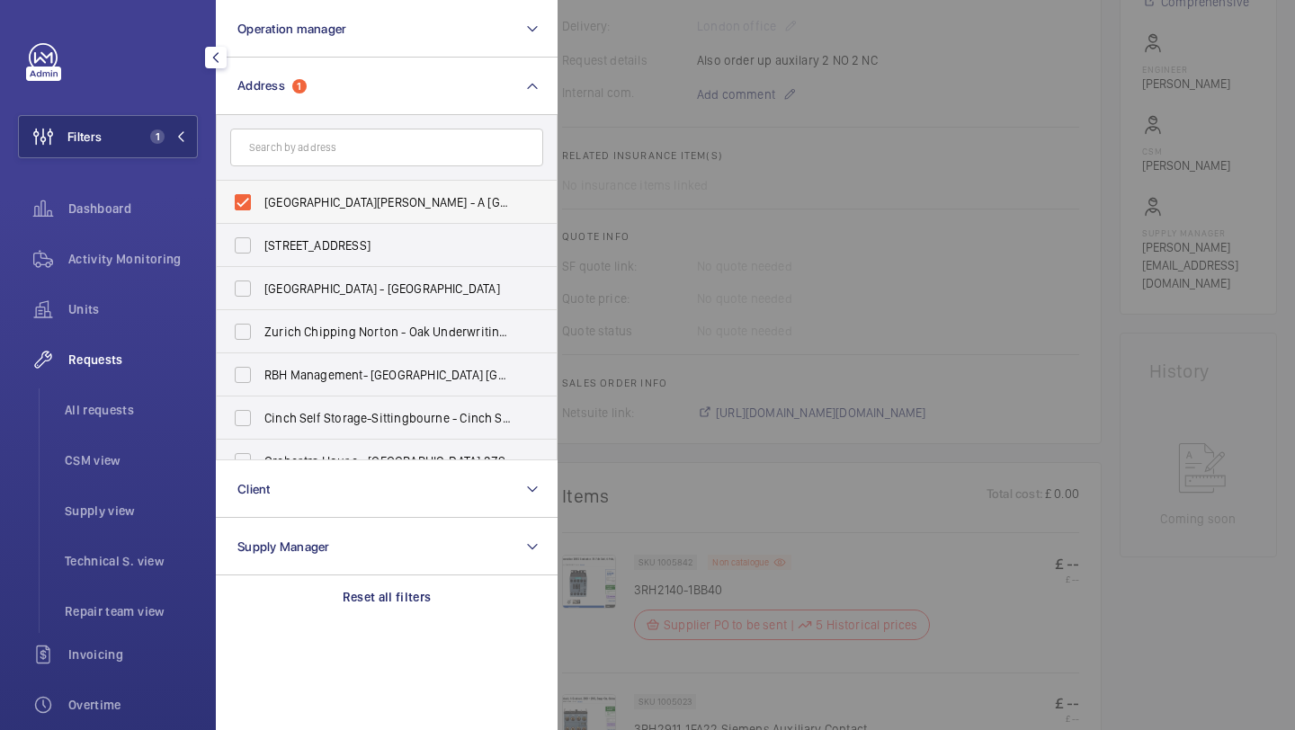
click at [284, 192] on label "[GEOGRAPHIC_DATA][PERSON_NAME] - A [GEOGRAPHIC_DATA]" at bounding box center [373, 202] width 313 height 43
click at [261, 192] on input "[GEOGRAPHIC_DATA][PERSON_NAME] - A [GEOGRAPHIC_DATA]" at bounding box center [243, 202] width 36 height 36
checkbox input "false"
click at [292, 166] on form at bounding box center [387, 148] width 340 height 66
click at [292, 163] on input "text" at bounding box center [386, 148] width 313 height 38
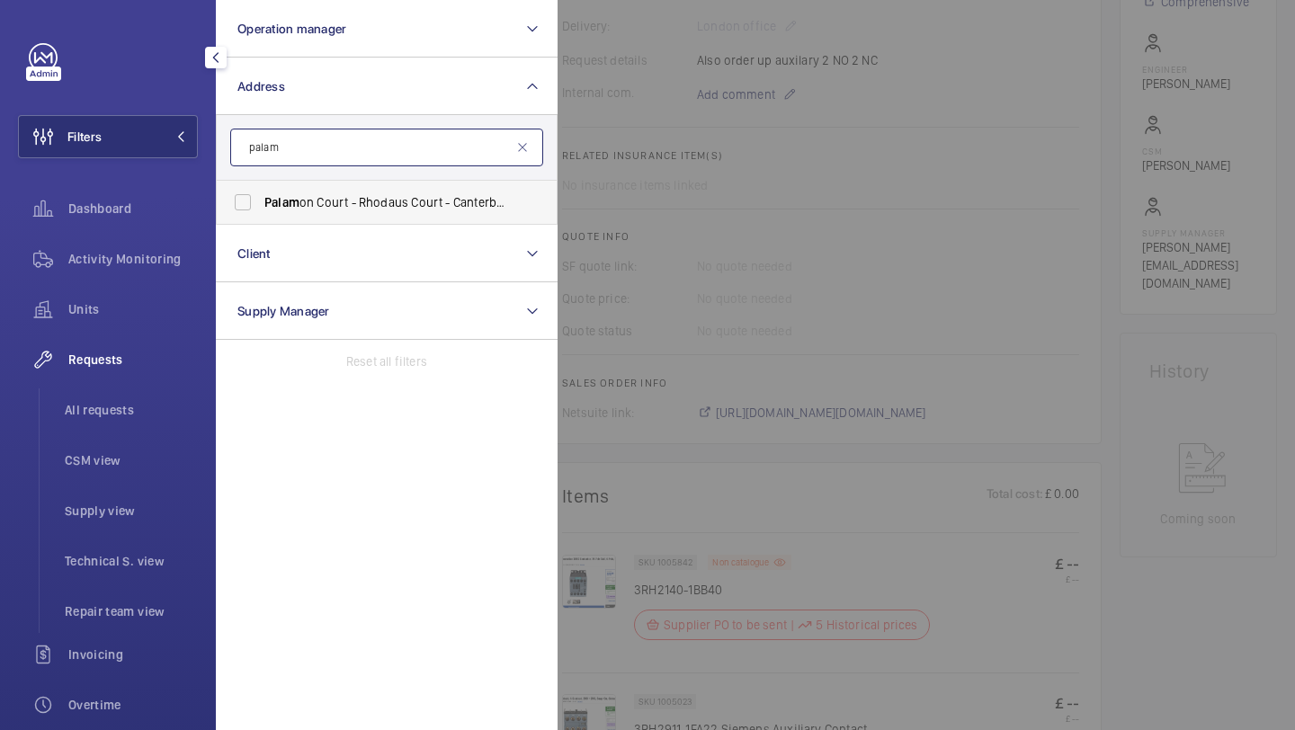
type input "palam"
click at [347, 200] on span "Palam on Court - Rhodaus Court - Canterbury Student Accommodation, [GEOGRAPHIC_…" at bounding box center [387, 202] width 247 height 18
click at [261, 200] on input "Palam on Court - Rhodaus Court - Canterbury Student Accommodation, [GEOGRAPHIC_…" at bounding box center [243, 202] width 36 height 36
checkbox input "true"
click at [148, 361] on span "Requests" at bounding box center [132, 360] width 129 height 18
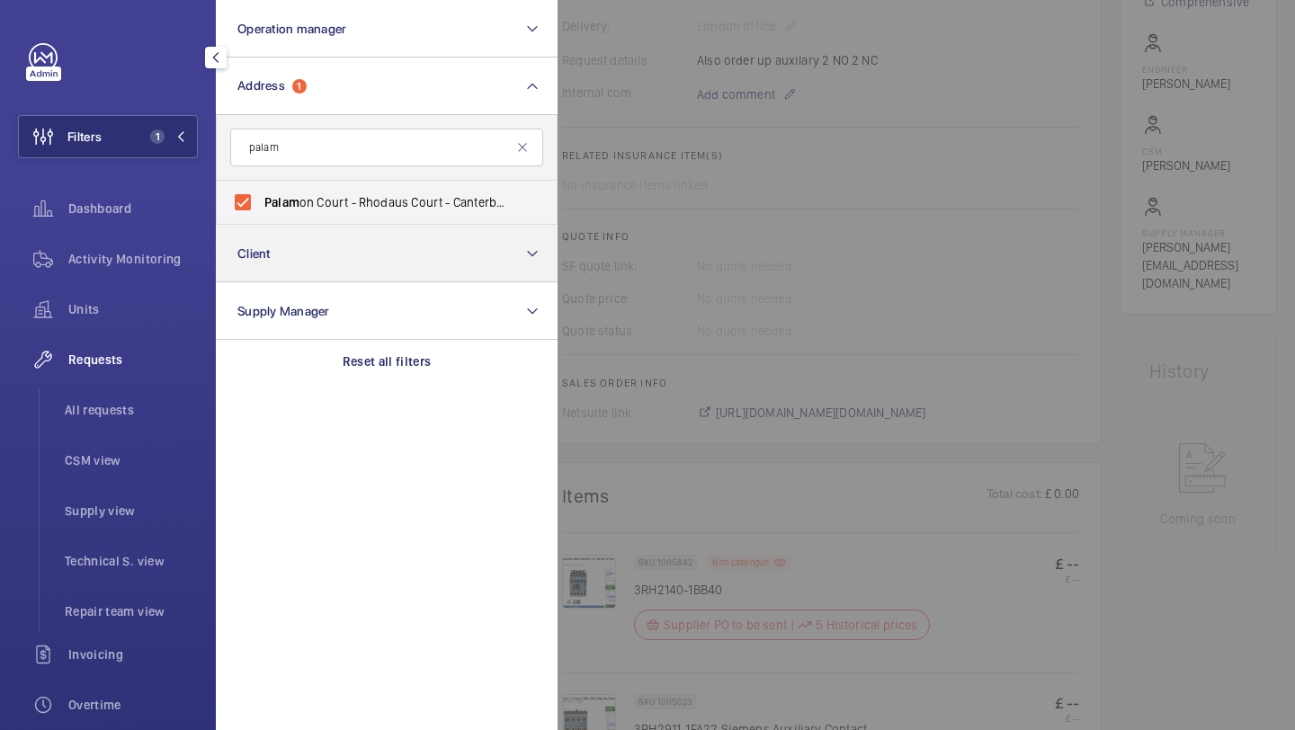
click at [148, 397] on li "All requests" at bounding box center [123, 409] width 147 height 43
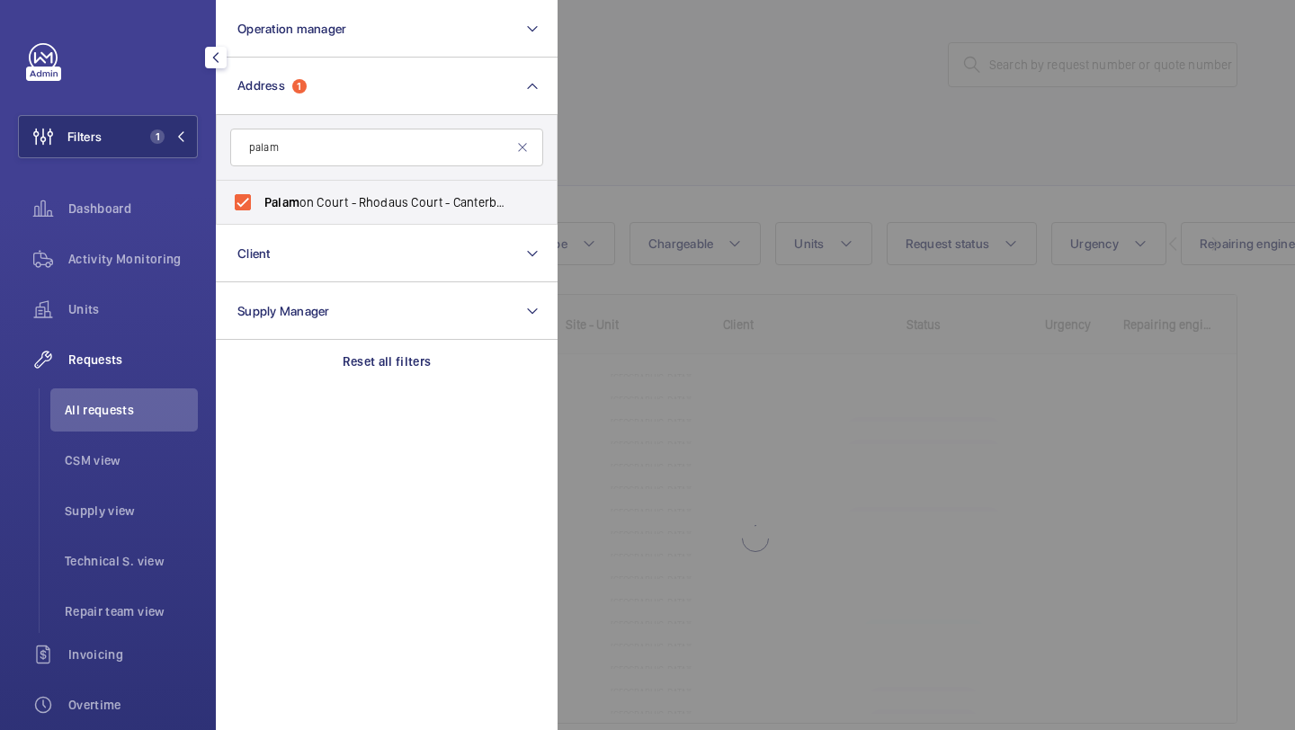
click at [793, 99] on div at bounding box center [1204, 365] width 1295 height 730
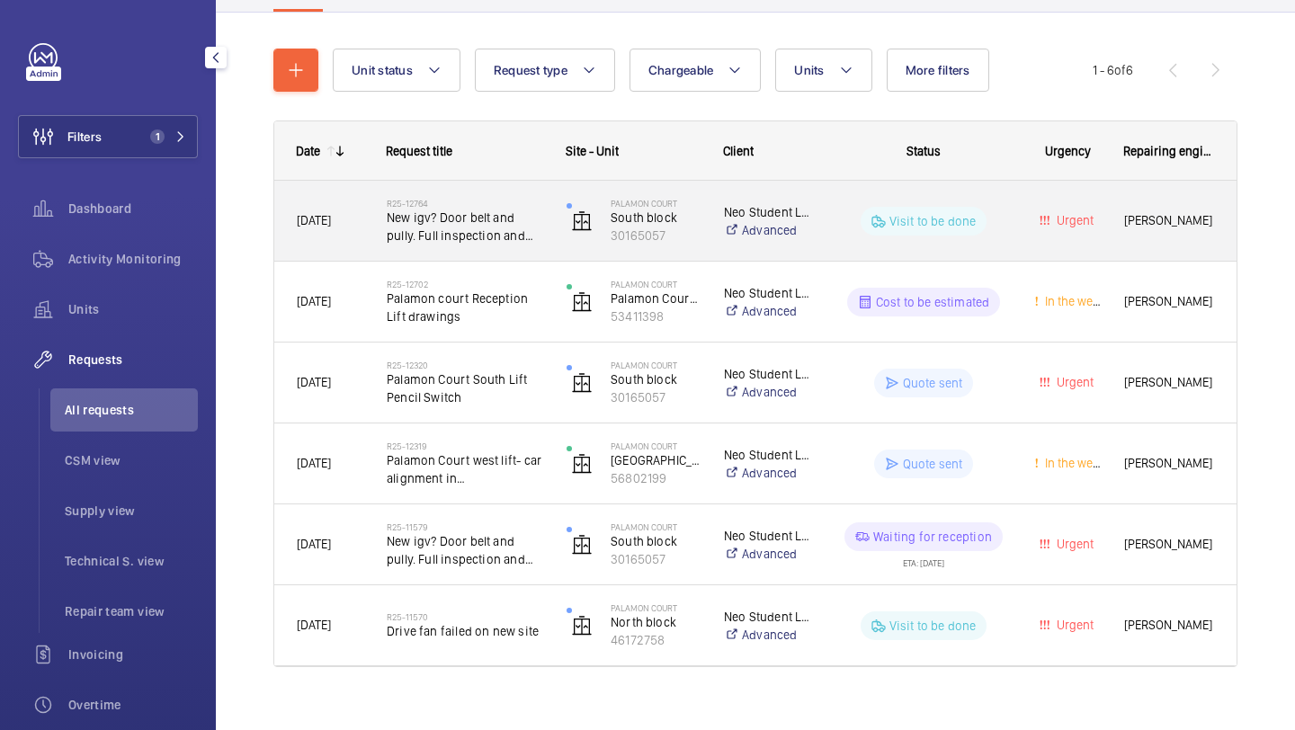
scroll to position [197, 0]
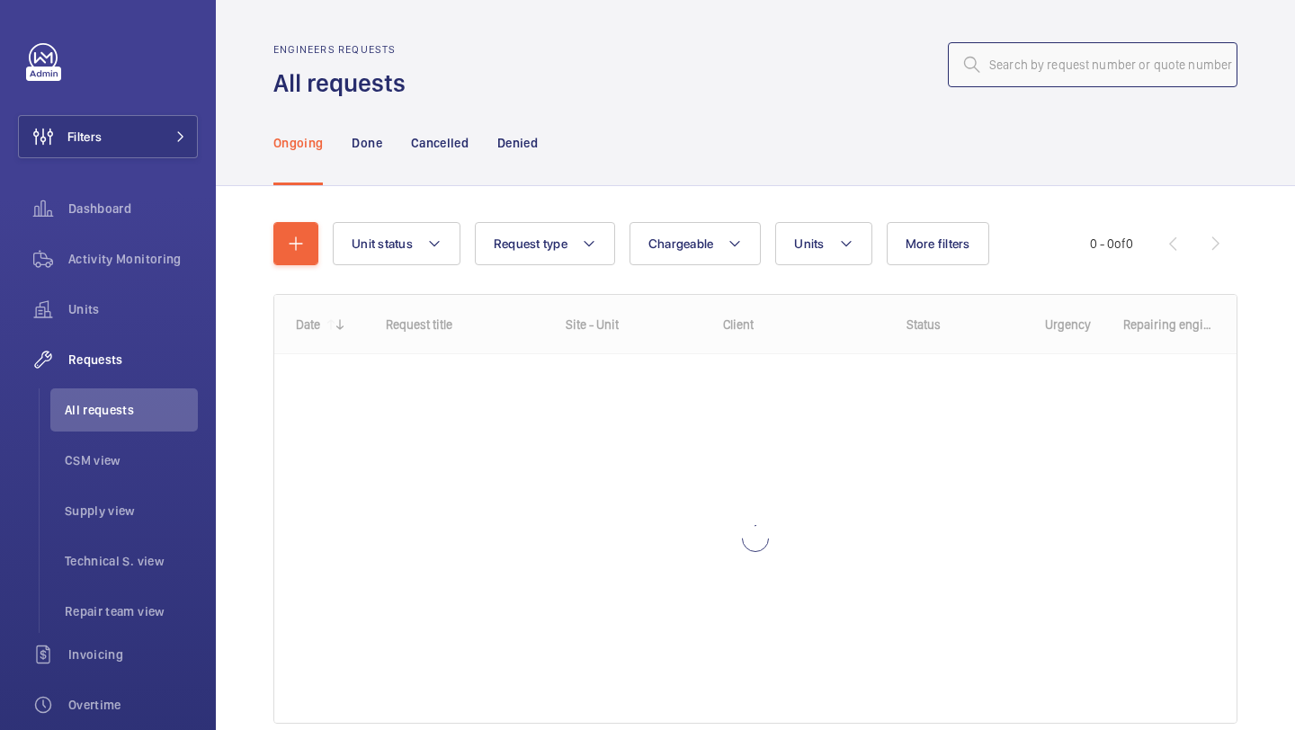
click at [1025, 67] on input "text" at bounding box center [1093, 64] width 290 height 45
paste input "R25-10154"
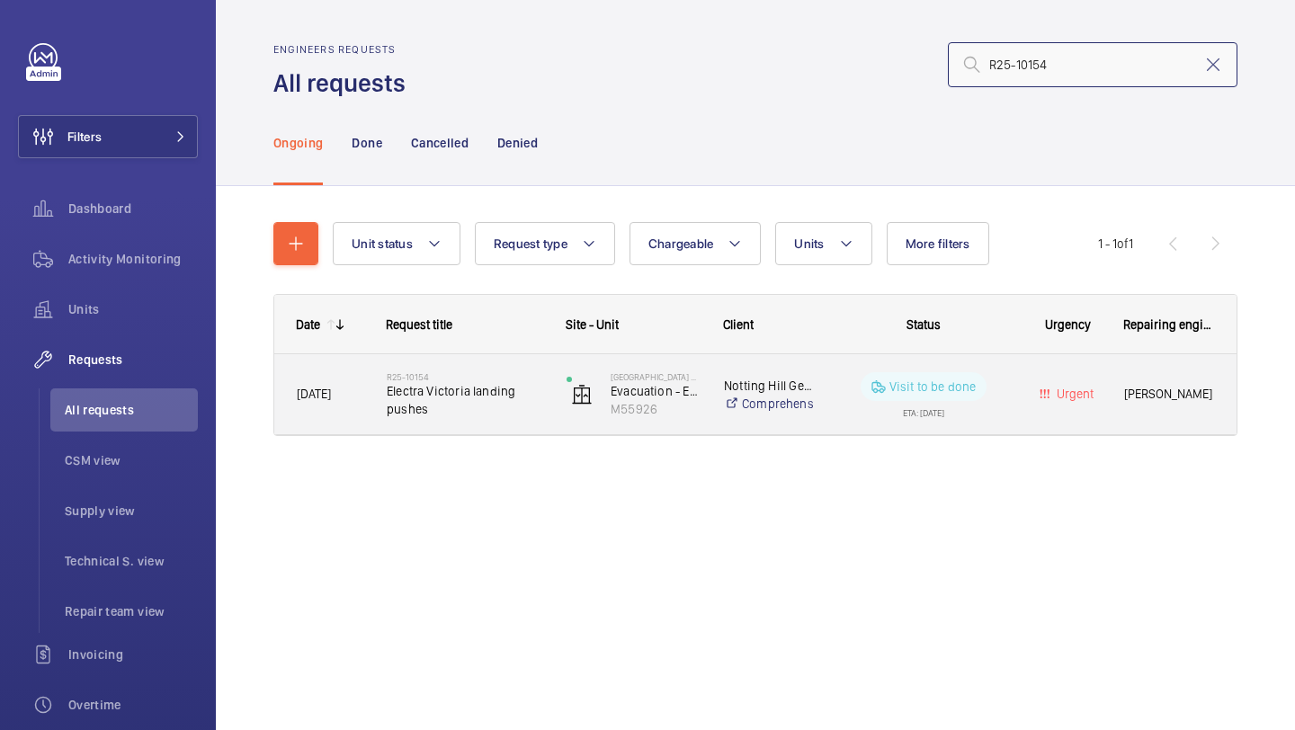
type input "R25-10154"
click at [486, 376] on h2 "R25-10154" at bounding box center [465, 376] width 156 height 11
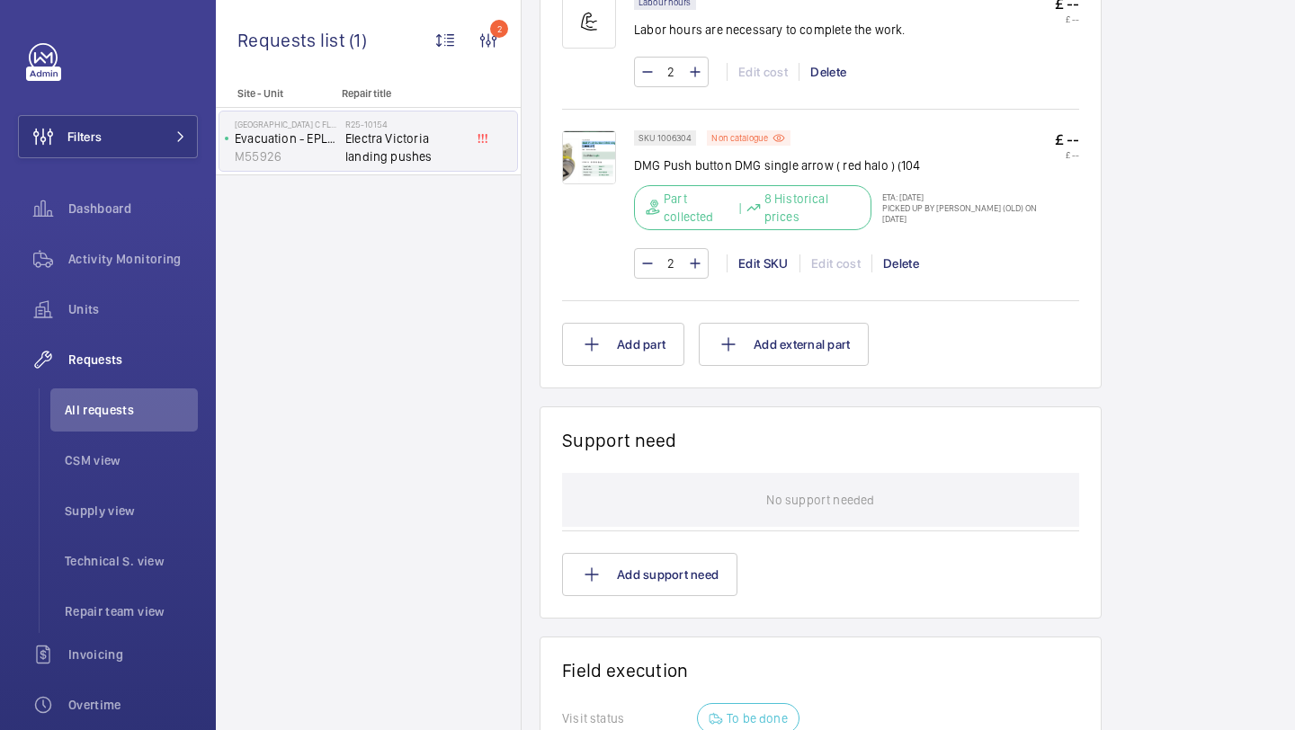
scroll to position [1098, 0]
